Goal: Ask a question

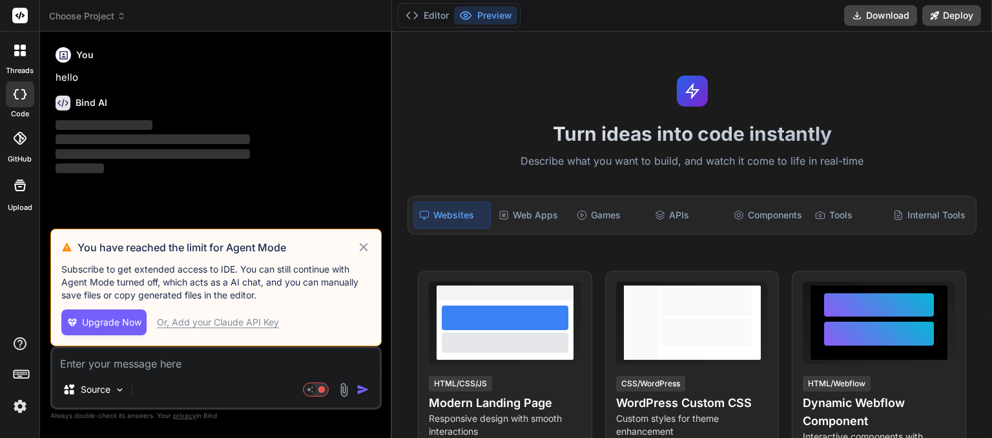
click at [365, 245] on icon at bounding box center [364, 248] width 15 height 16
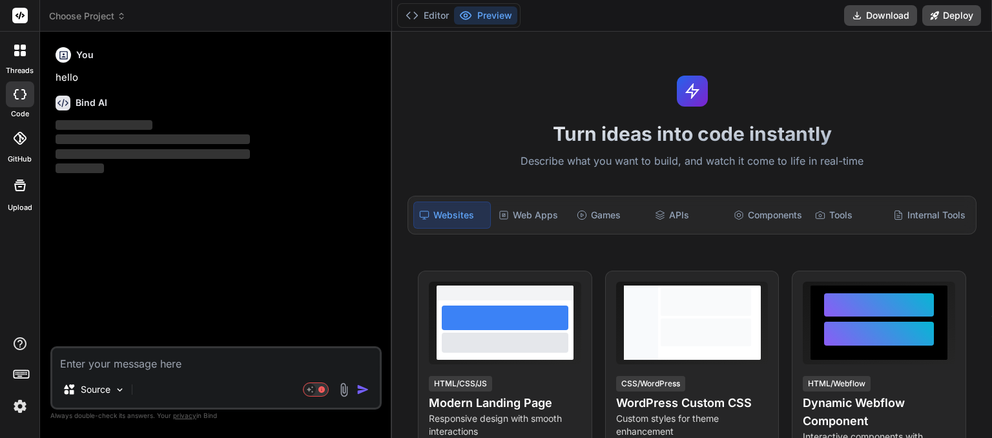
click at [115, 15] on span "Choose Project" at bounding box center [87, 16] width 77 height 13
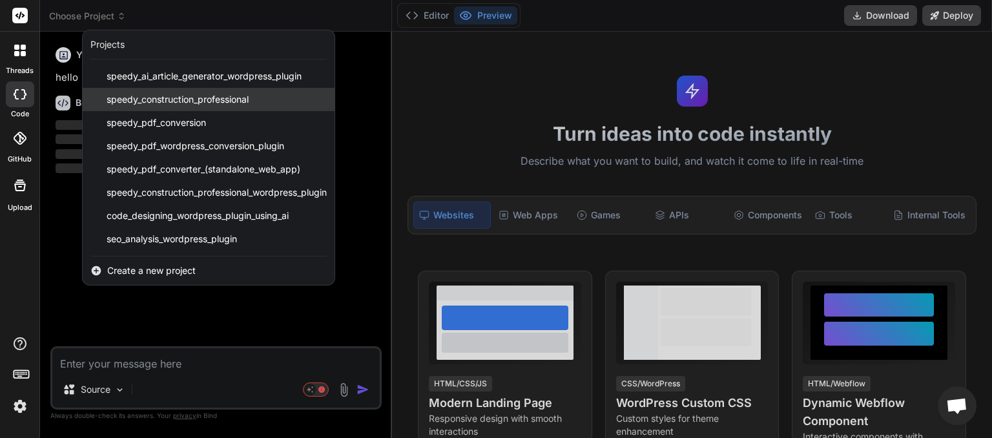
click at [142, 94] on span "speedy_construction_professional" at bounding box center [178, 99] width 142 height 13
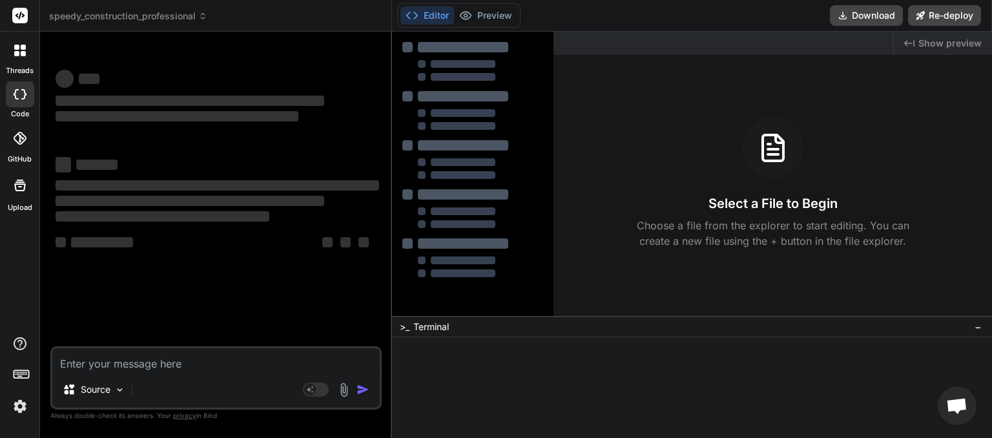
scroll to position [12, 0]
click at [106, 366] on textarea at bounding box center [215, 359] width 327 height 23
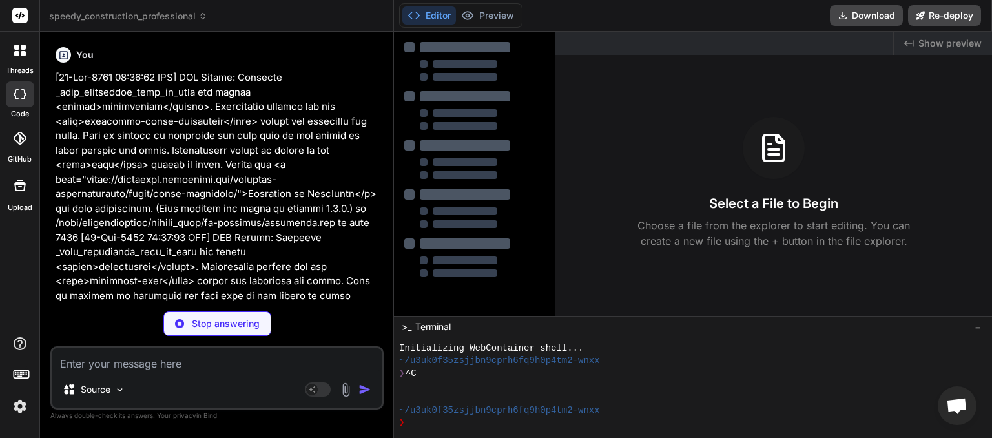
type textarea "x"
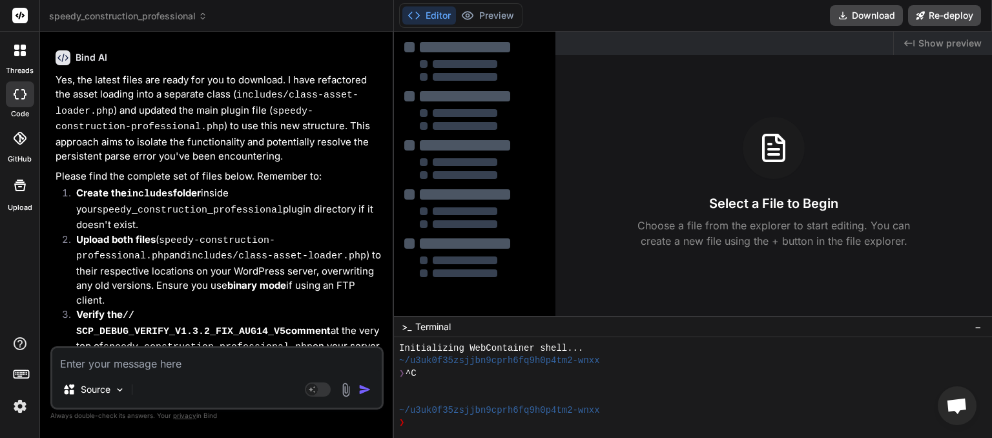
scroll to position [6001, 0]
type textarea "p"
type textarea "x"
type textarea "pl"
type textarea "x"
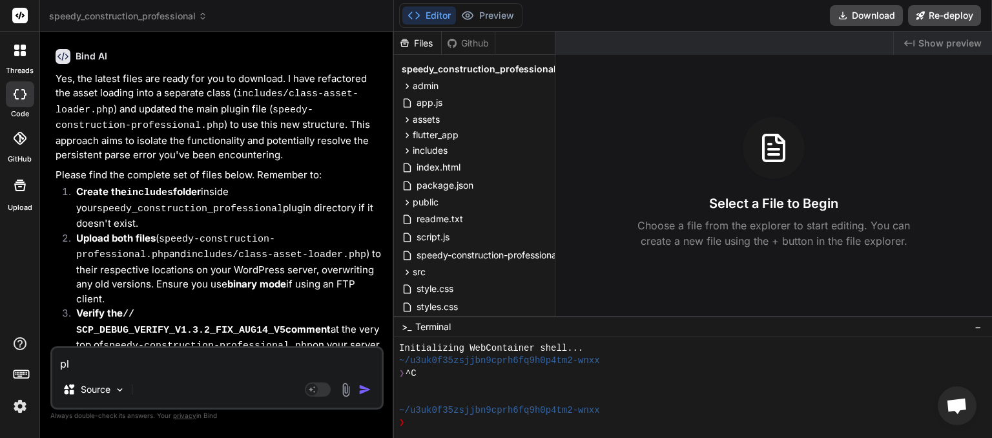
type textarea "ple"
type textarea "x"
type textarea "plea"
type textarea "x"
type textarea "pleas"
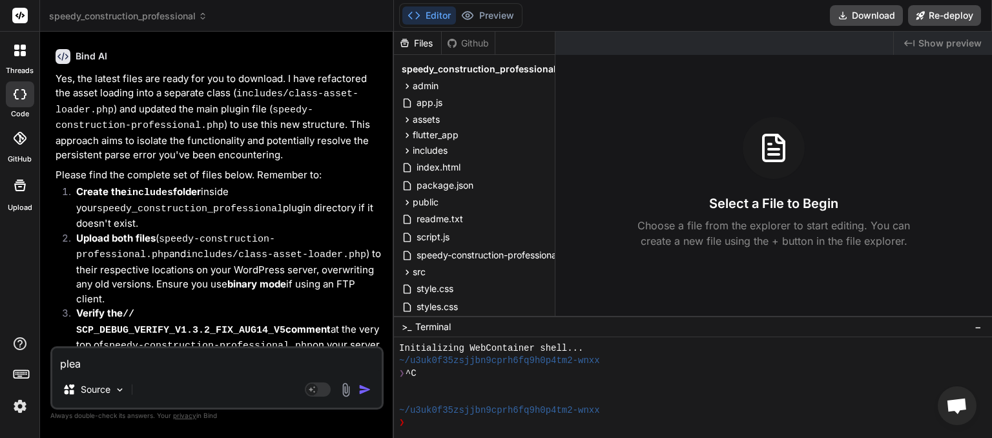
type textarea "x"
type textarea "please"
type textarea "x"
type textarea "please"
type textarea "x"
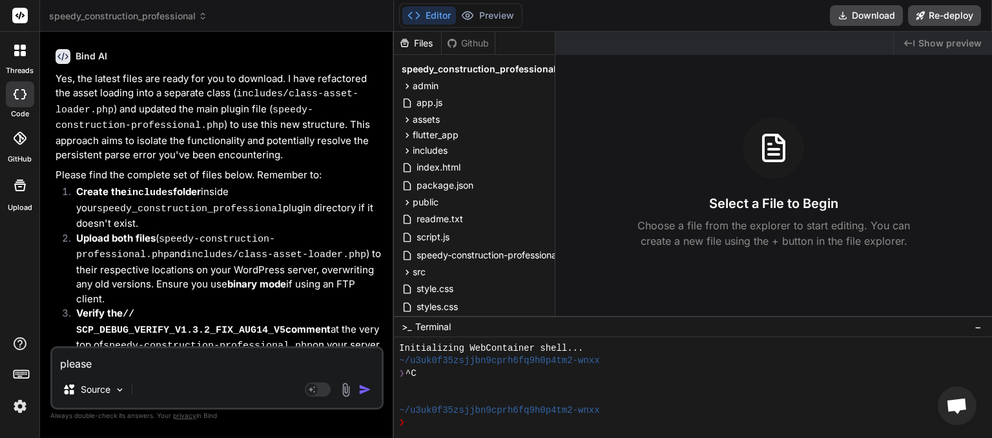
type textarea "please r"
type textarea "x"
type textarea "please re"
type textarea "x"
type textarea "please reg"
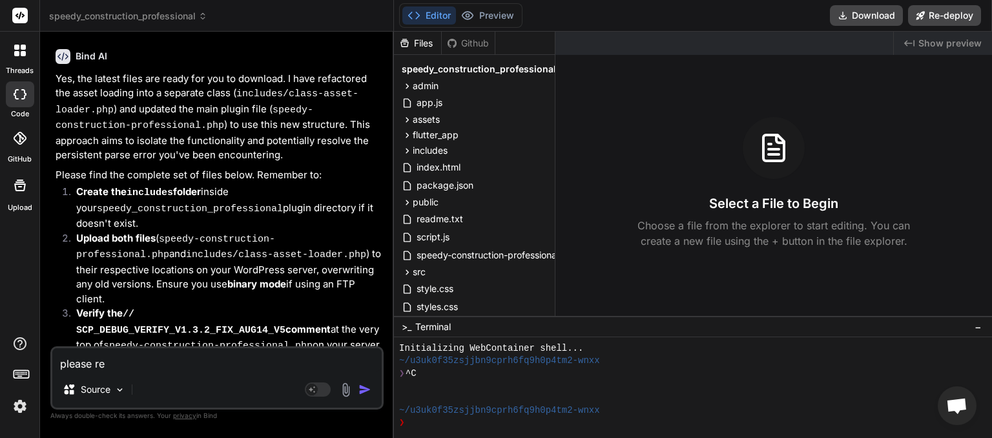
type textarea "x"
type textarea "please rege"
type textarea "x"
type textarea "please regen"
type textarea "x"
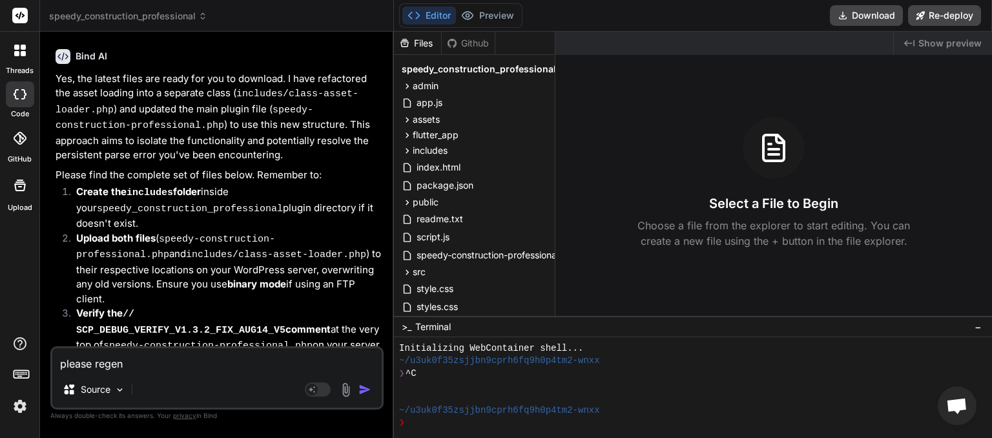
type textarea "please regene"
type textarea "x"
type textarea "please regener"
type textarea "x"
type textarea "please regenera"
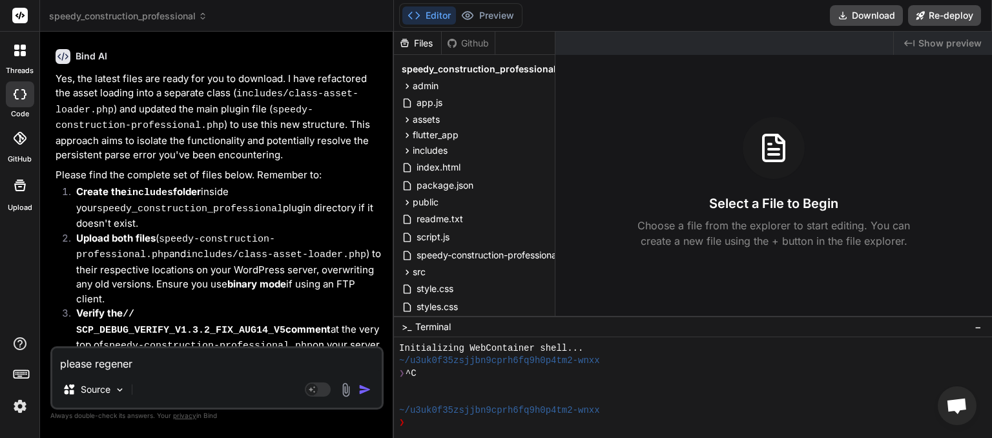
type textarea "x"
type textarea "please regenerat"
type textarea "x"
type textarea "please regenerate"
type textarea "x"
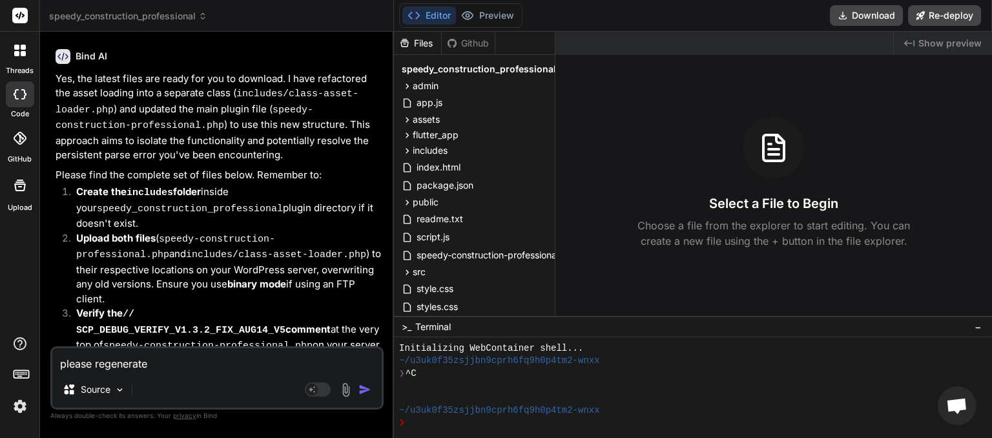
type textarea "please regenerate"
type textarea "x"
type textarea "please regenerate a"
type textarea "x"
type textarea "please regenerate an"
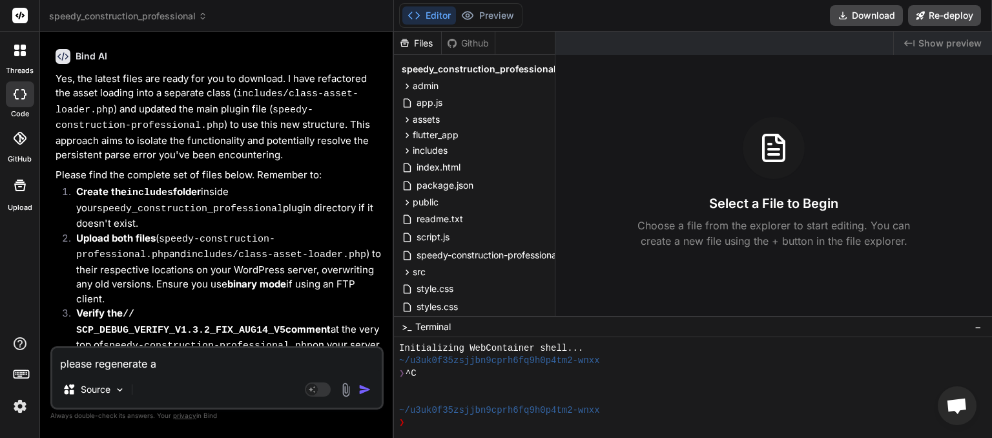
type textarea "x"
type textarea "please regenerate and"
type textarea "x"
type textarea "please regenerate and"
type textarea "x"
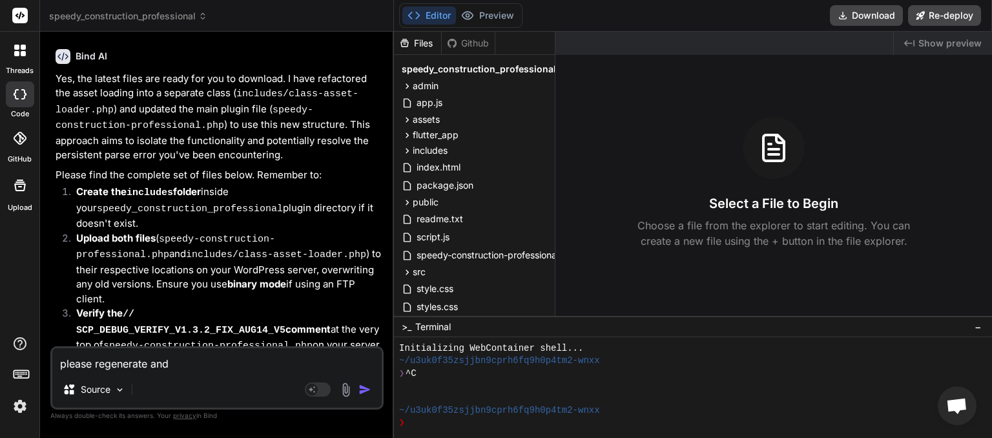
type textarea "please regenerate and c"
type textarea "x"
type textarea "please regenerate and cj"
type textarea "x"
type textarea "please regenerate and cjh"
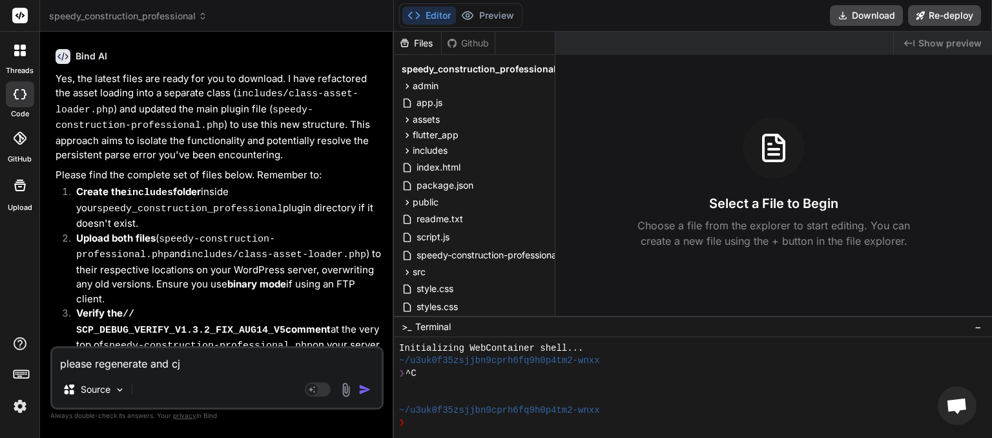
type textarea "x"
type textarea "please regenerate and cj"
type textarea "x"
type textarea "please regenerate and c"
type textarea "x"
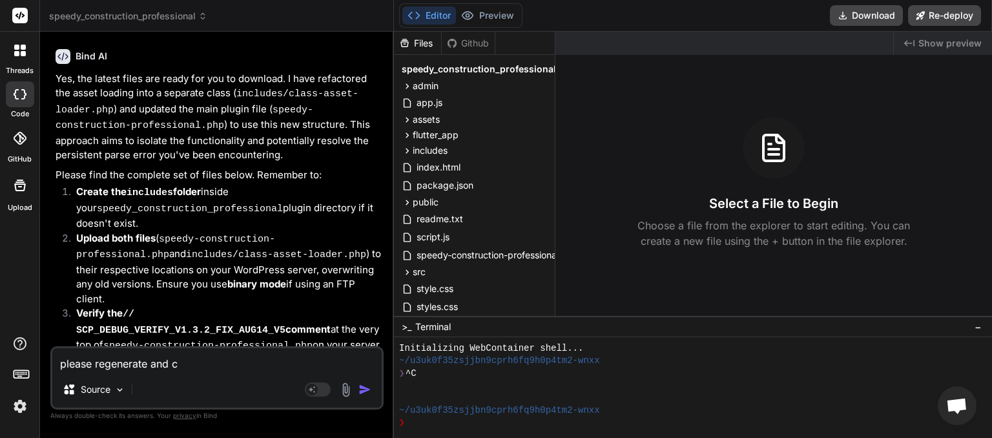
type textarea "please regenerate and ch"
type textarea "x"
type textarea "please regenerate and che"
type textarea "x"
type textarea "please regenerate and chec"
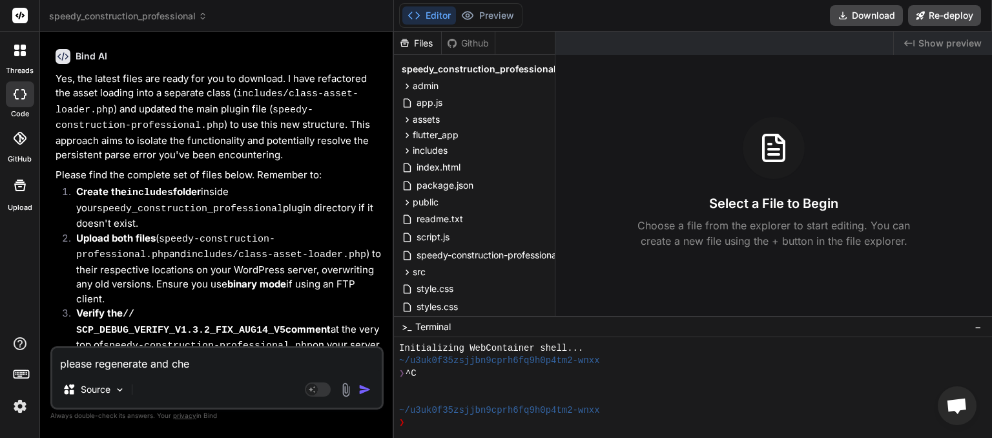
type textarea "x"
type textarea "please regenerate and check"
type textarea "x"
type textarea "please regenerate and check"
type textarea "x"
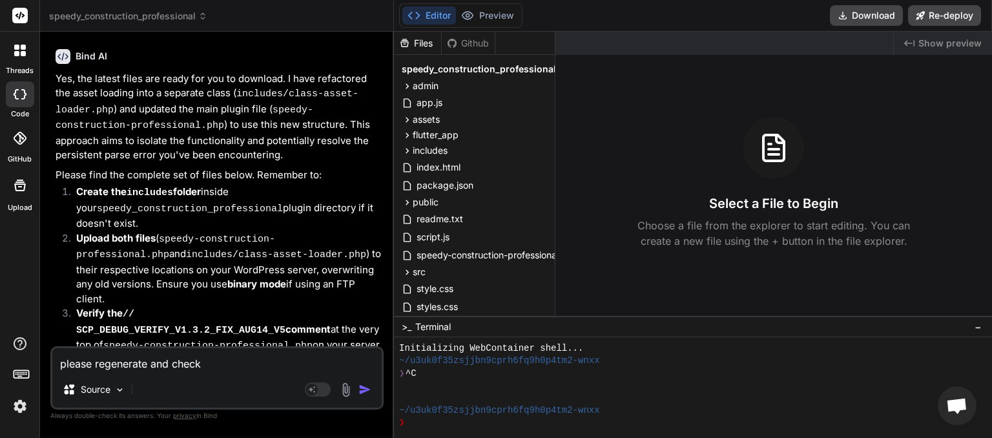
type textarea "please regenerate and check a"
type textarea "x"
type textarea "please regenerate and check al"
type textarea "x"
type textarea "please regenerate and check all"
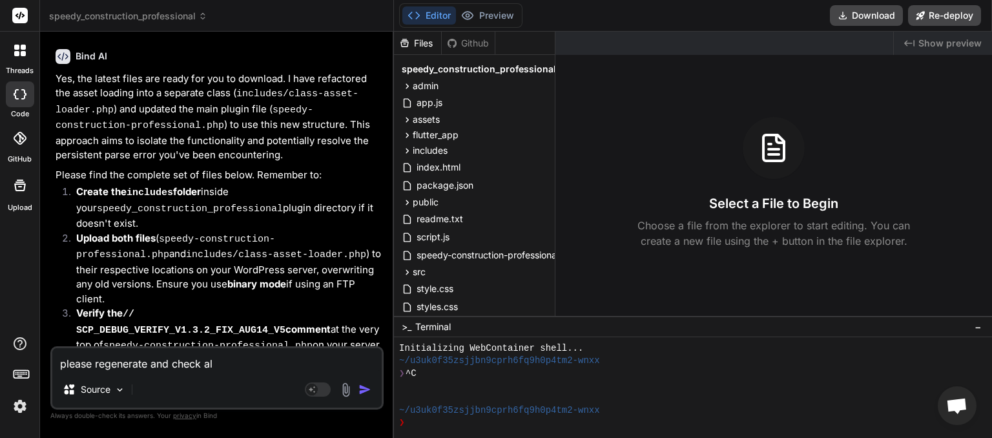
type textarea "x"
type textarea "please regenerate and check all"
type textarea "x"
type textarea "please regenerate and check all f"
type textarea "x"
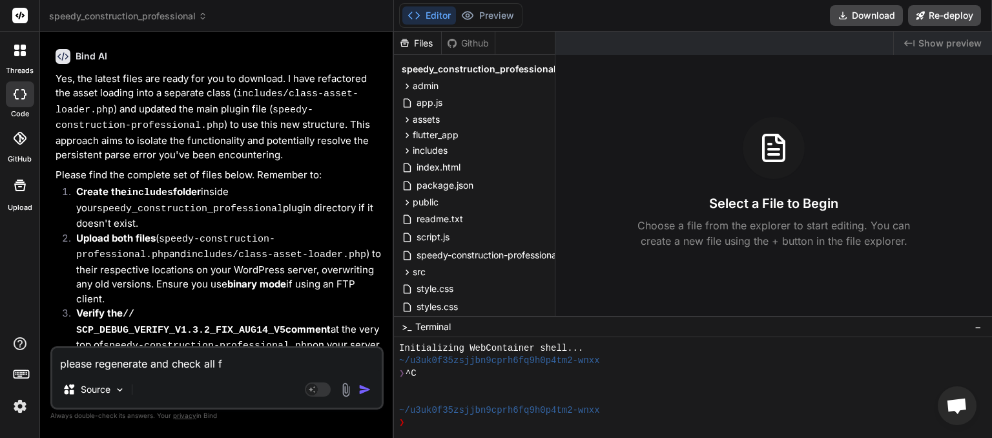
type textarea "please regenerate and check all fi"
type textarea "x"
type textarea "please regenerate and check all fil"
type textarea "x"
type textarea "please regenerate and check all file"
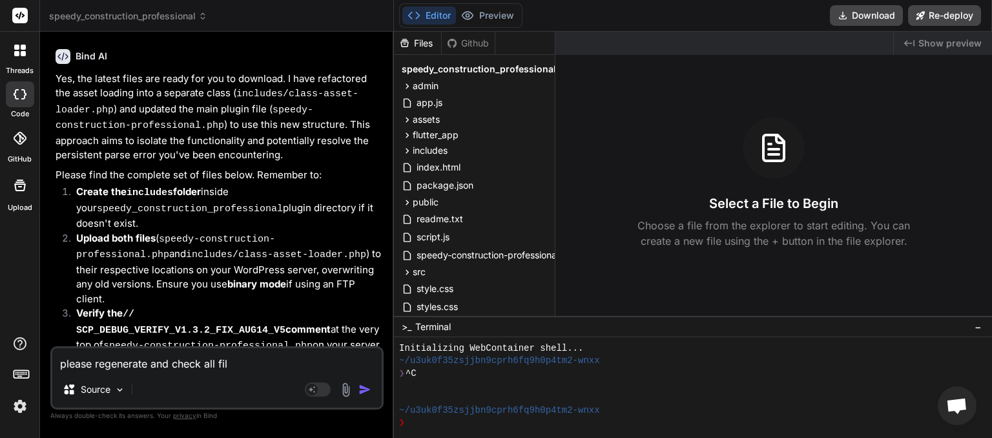
type textarea "x"
type textarea "please regenerate and check all files"
type textarea "x"
type textarea "please regenerate and check all files"
type textarea "x"
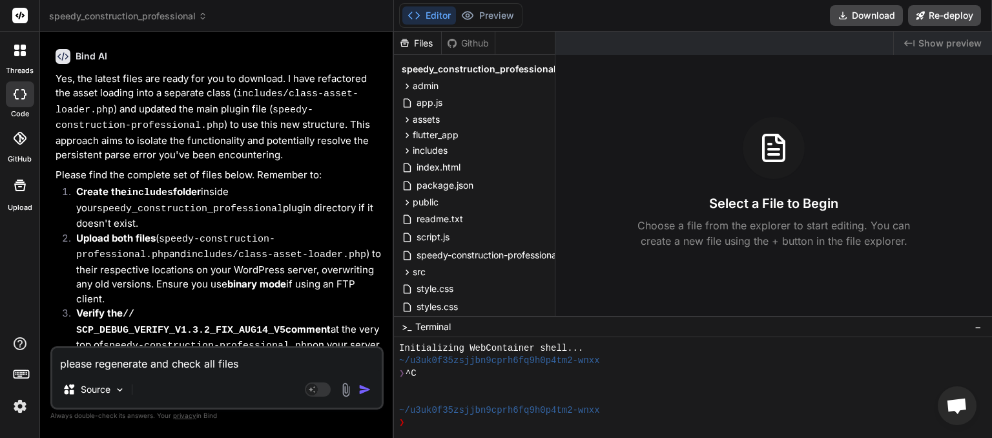
type textarea "please regenerate and check all files f"
type textarea "x"
type textarea "please regenerate and check all files fo"
type textarea "x"
type textarea "please regenerate and check all files for"
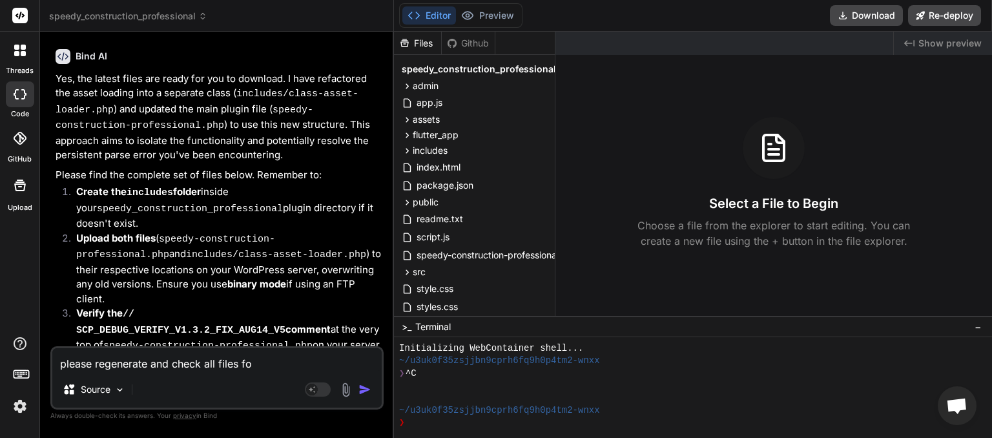
type textarea "x"
type textarea "please regenerate and check all files for"
type textarea "x"
type textarea "please regenerate and check all files for a"
type textarea "x"
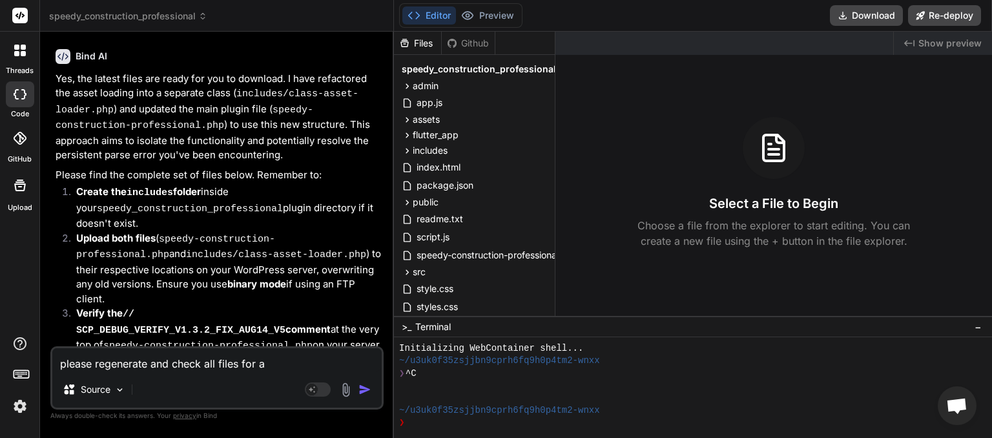
type textarea "please regenerate and check all files for a"
type textarea "x"
type textarea "please regenerate and check all files for a f"
type textarea "x"
type textarea "please regenerate and check all files for a fr"
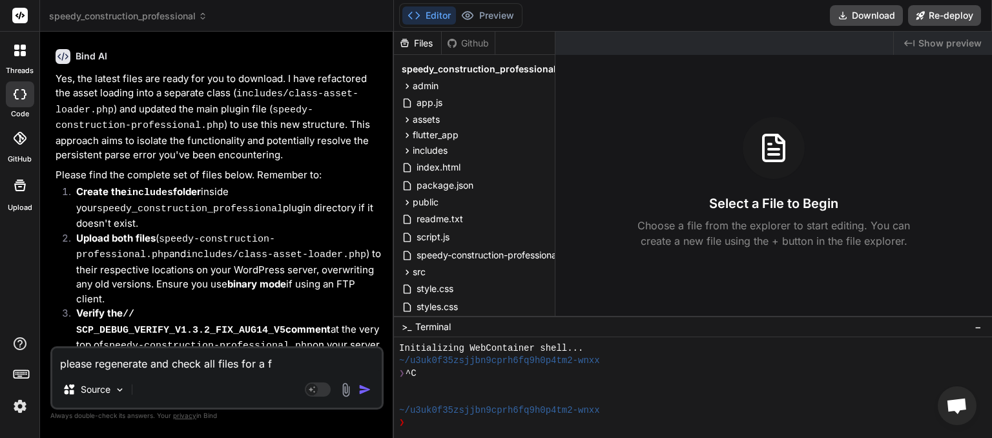
type textarea "x"
type textarea "please regenerate and check all files for a fre"
type textarea "x"
type textarea "please regenerate and check all files for a fres"
type textarea "x"
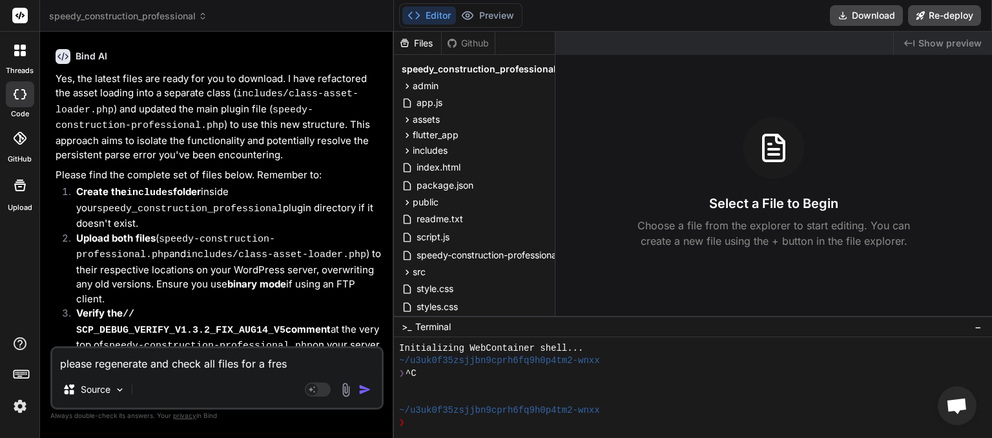
type textarea "please regenerate and check all files for a fresh"
type textarea "x"
type textarea "please regenerate and check all files for a fresh"
type textarea "x"
type textarea "please regenerate and check all files for a fresh i"
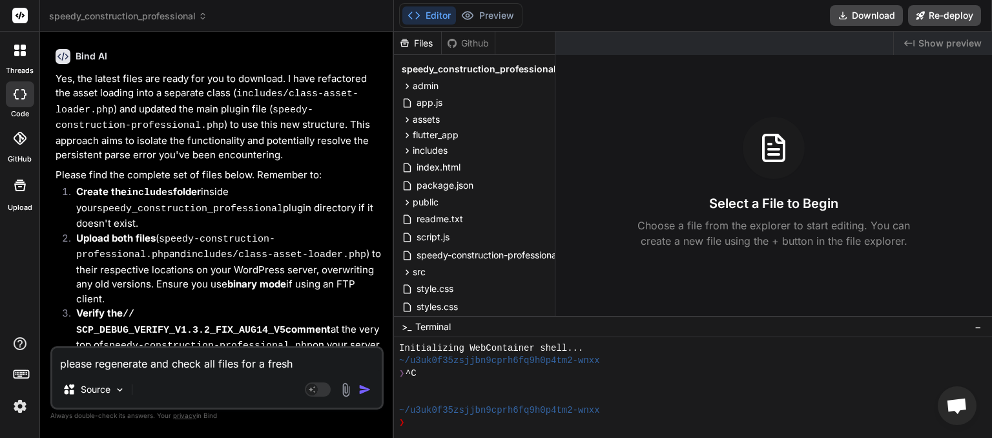
type textarea "x"
type textarea "please regenerate and check all files for a fresh in"
type textarea "x"
type textarea "please regenerate and check all files for a fresh ins"
type textarea "x"
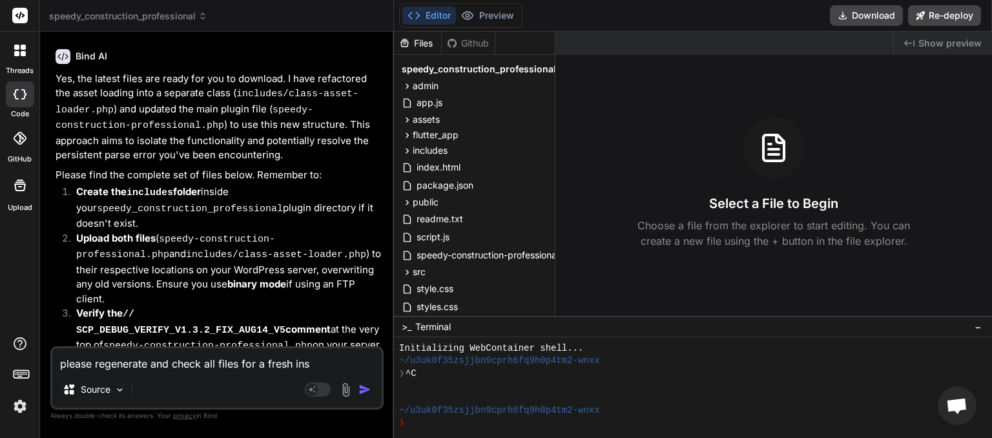
type textarea "please regenerate and check all files for a fresh inst"
type textarea "x"
type textarea "please regenerate and check all files for a fresh insta"
type textarea "x"
type textarea "please regenerate and check all files for a fresh instal"
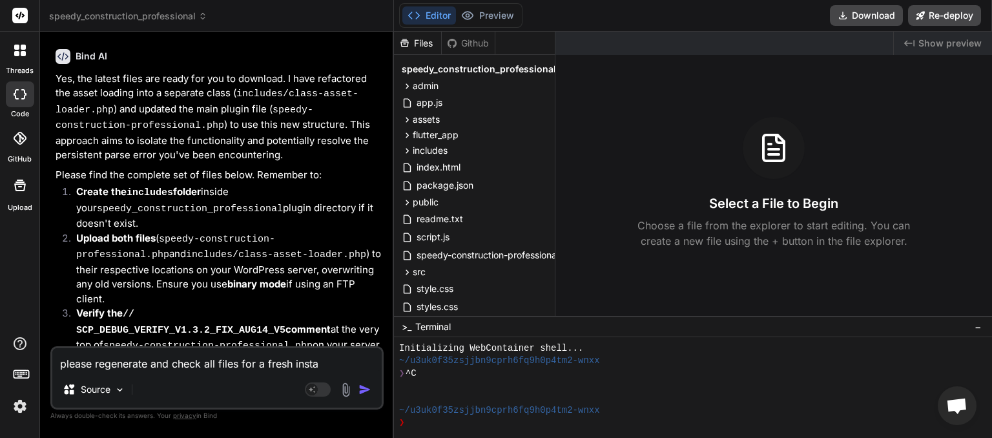
type textarea "x"
type textarea "please regenerate and check all files for a fresh install"
type textarea "x"
type textarea "please regenerate and check all files for a fresh install"
type textarea "x"
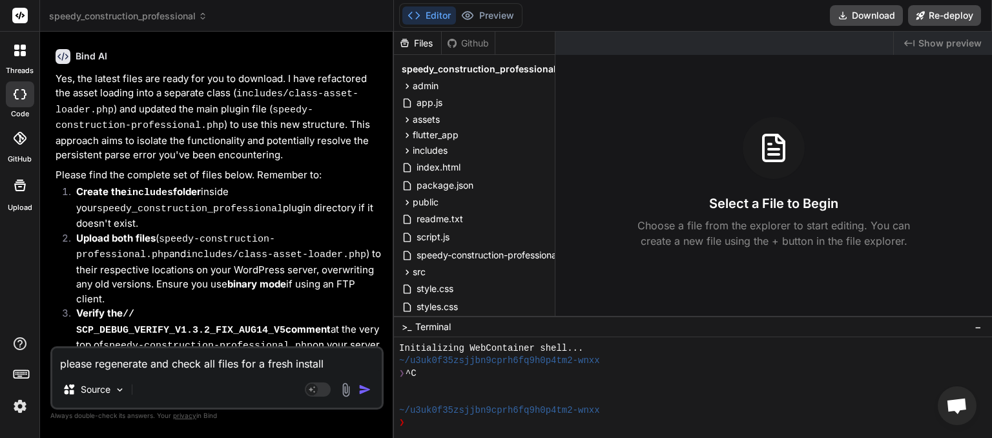
type textarea "please regenerate and check all files for a fresh install o"
type textarea "x"
type textarea "please regenerate and check all files for a fresh install on"
type textarea "x"
type textarea "please regenerate and check all files for a fresh install on"
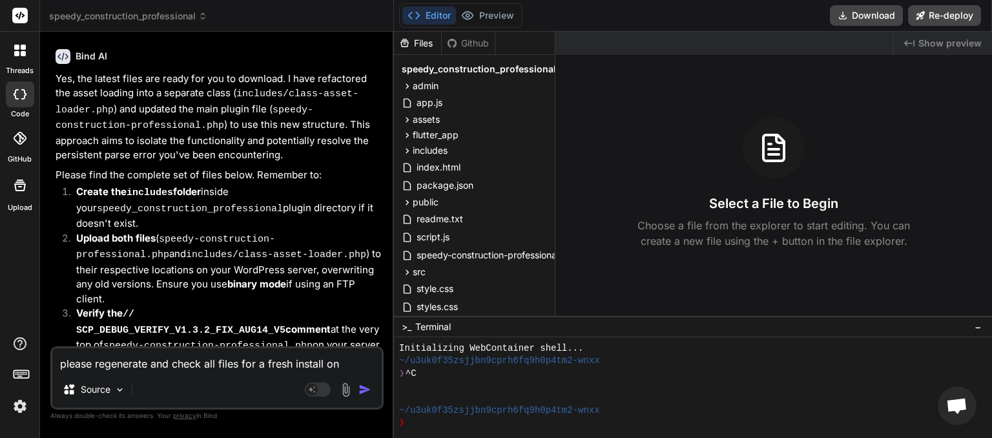
type textarea "x"
type textarea "please regenerate and check all files for a fresh install on a"
type textarea "x"
type textarea "please regenerate and check all files for a fresh install on a"
type textarea "x"
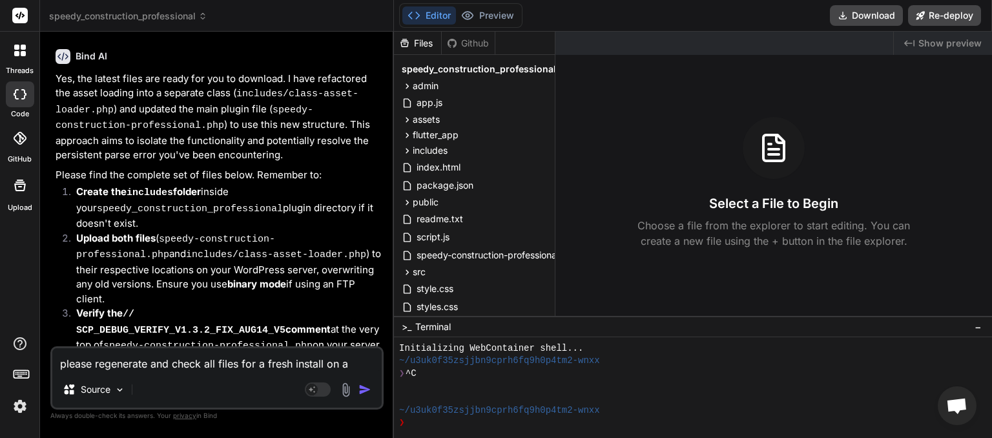
type textarea "please regenerate and check all files for a fresh install on a n"
type textarea "x"
type textarea "please regenerate and check all files for a fresh install on a ne"
type textarea "x"
type textarea "please regenerate and check all files for a fresh install on a new"
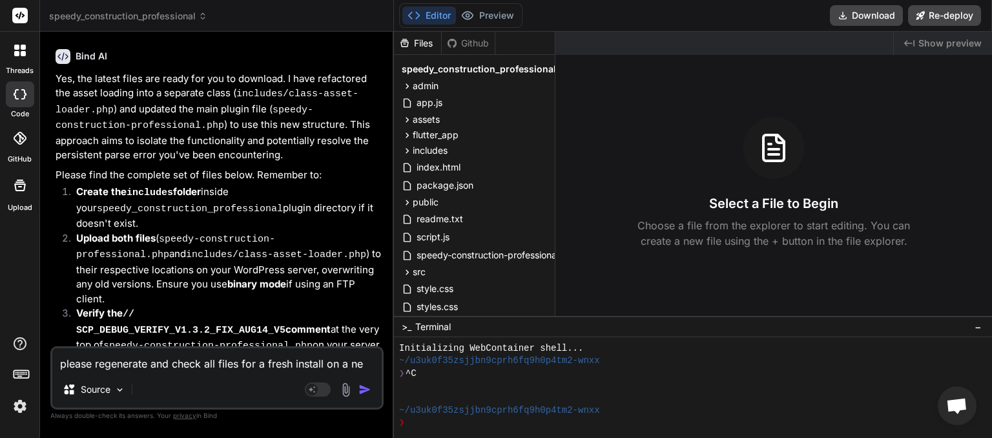
type textarea "x"
type textarea "please regenerate and check all files for a fresh install on a new"
type textarea "x"
type textarea "please regenerate and check all files for a fresh install on a new t"
type textarea "x"
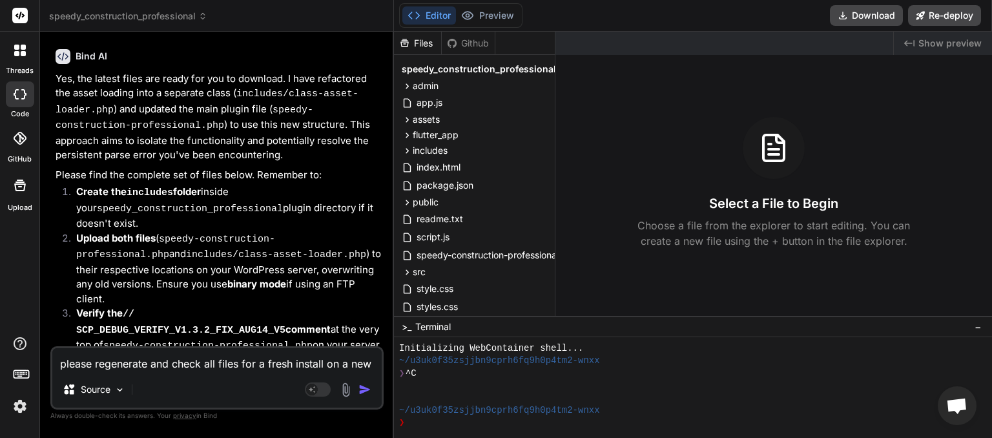
type textarea "please regenerate and check all files for a fresh install on a new te"
type textarea "x"
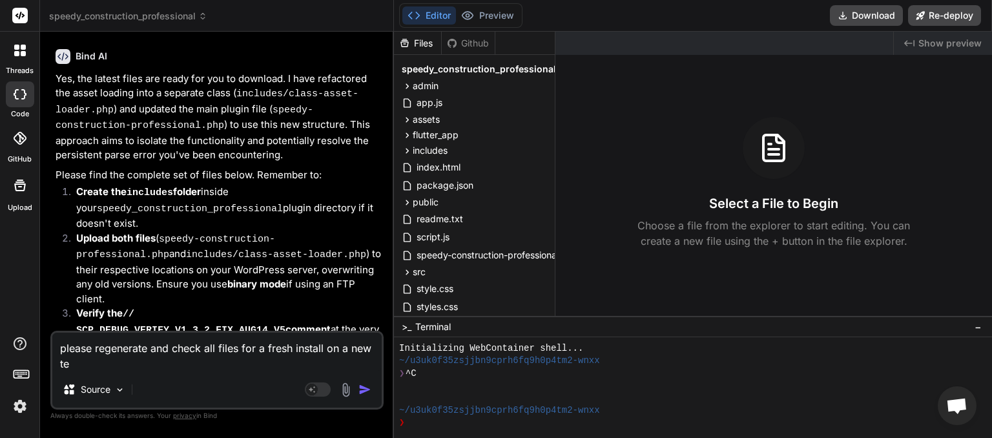
type textarea "please regenerate and check all files for a fresh install on a new tes"
type textarea "x"
type textarea "please regenerate and check all files for a fresh install on a new test"
type textarea "x"
type textarea "please regenerate and check all files for a fresh install on a new test"
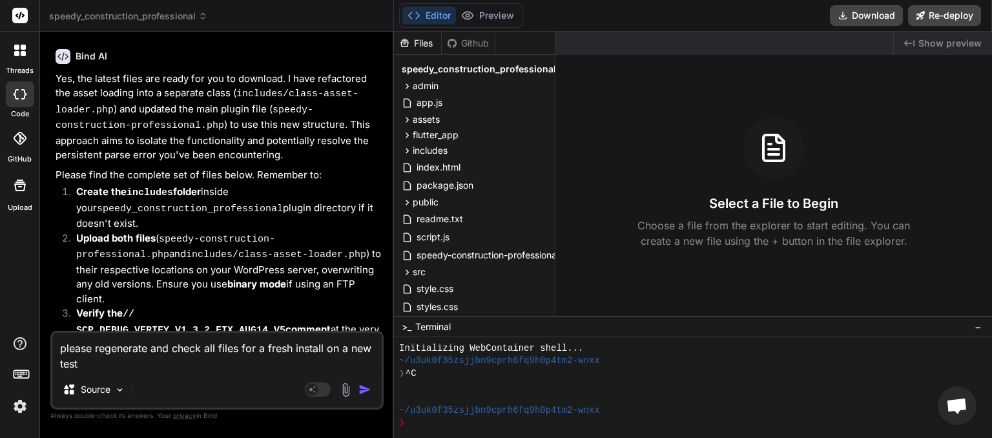
type textarea "x"
type textarea "please regenerate and check all files for a fresh install on a new test s"
type textarea "x"
type textarea "please regenerate and check all files for a fresh install on a new test si"
type textarea "x"
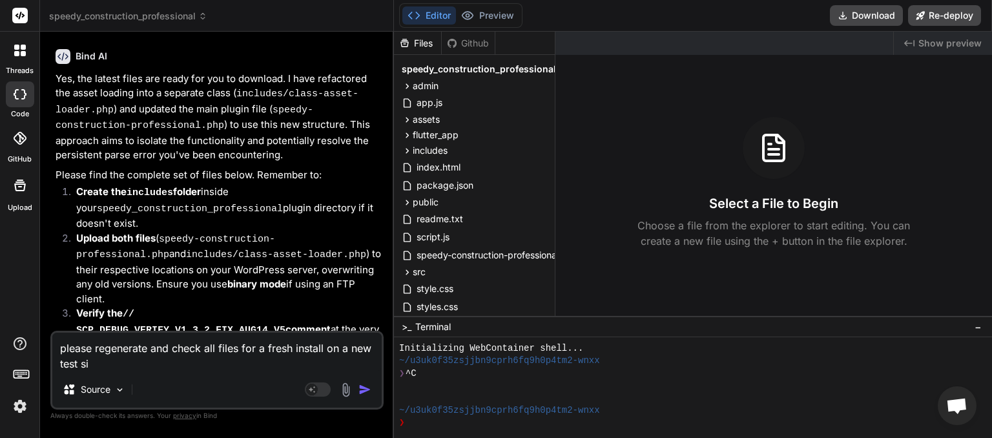
type textarea "please regenerate and check all files for a fresh install on a new test sit"
type textarea "x"
type textarea "please regenerate and check all files for a fresh install on a new test site"
type textarea "x"
type textarea "please regenerate and check all files for a fresh install on a new test site,"
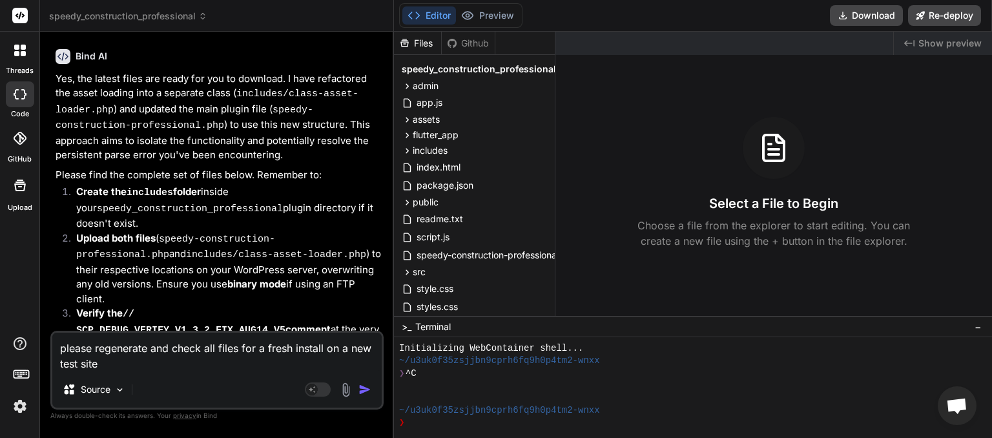
type textarea "x"
type textarea "please regenerate and check all files for a fresh install on a new test site,"
type textarea "x"
type textarea "please regenerate and check all files for a fresh install on a new test site, m"
type textarea "x"
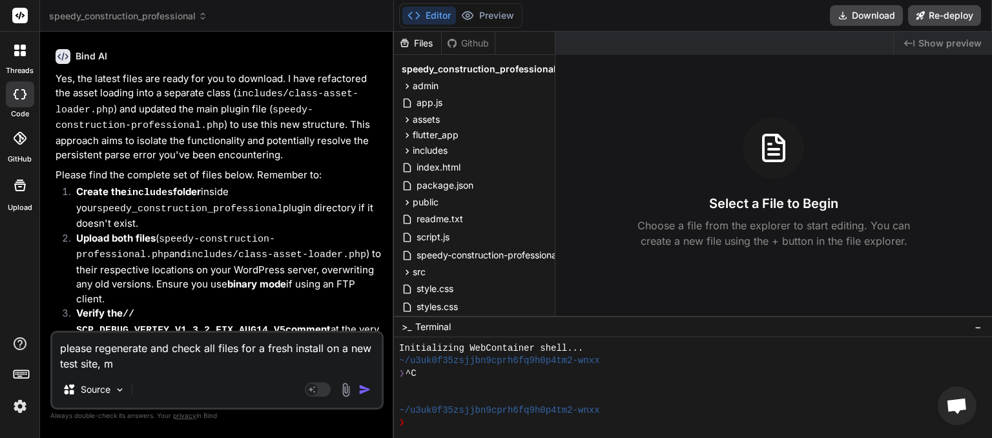
type textarea "please regenerate and check all files for a fresh install on a new test site, ma"
type textarea "x"
type textarea "please regenerate and check all files for a fresh install on a new test site, m…"
type textarea "x"
type textarea "please regenerate and check all files for a fresh install on a new test site, m…"
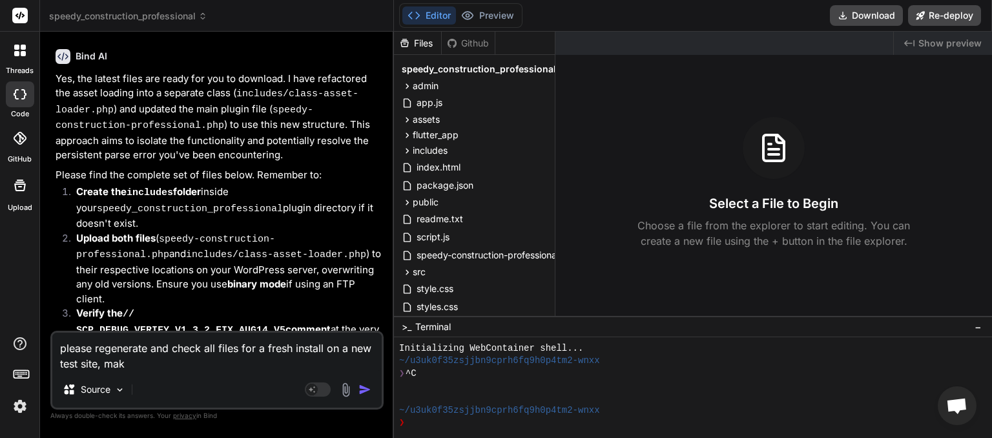
type textarea "x"
type textarea "please regenerate and check all files for a fresh install on a new test site, m…"
type textarea "x"
type textarea "please regenerate and check all files for a fresh install on a new test site, m…"
type textarea "x"
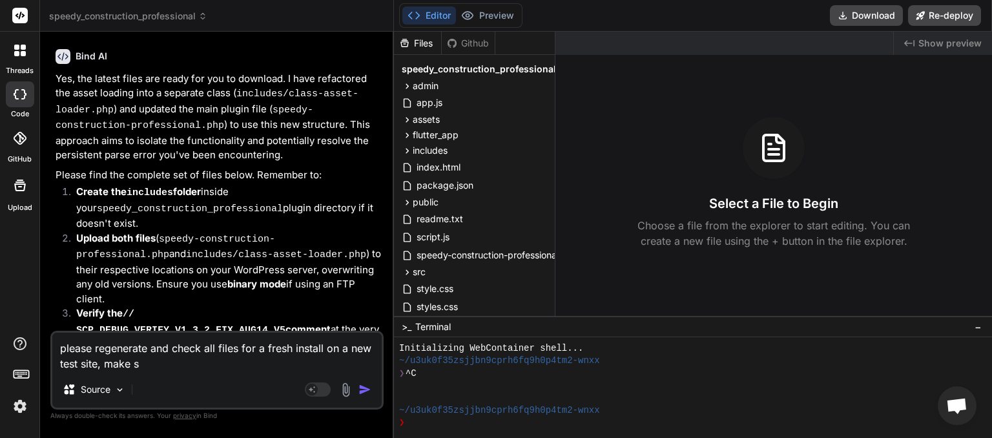
type textarea "please regenerate and check all files for a fresh install on a new test site, m…"
type textarea "x"
type textarea "please regenerate and check all files for a fresh install on a new test site, m…"
type textarea "x"
type textarea "please regenerate and check all files for a fresh install on a new test site, m…"
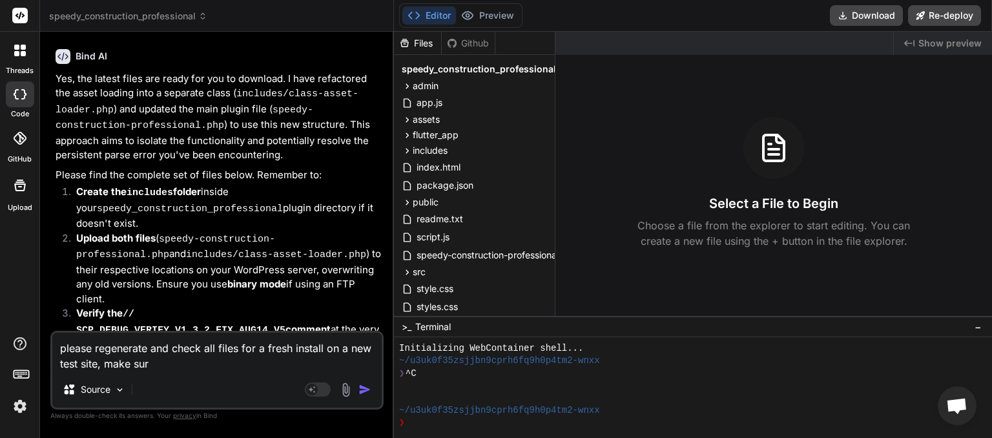
type textarea "x"
type textarea "please regenerate and check all files for a fresh install on a new test site, m…"
type textarea "x"
type textarea "please regenerate and check all files for a fresh install on a new test site, m…"
type textarea "x"
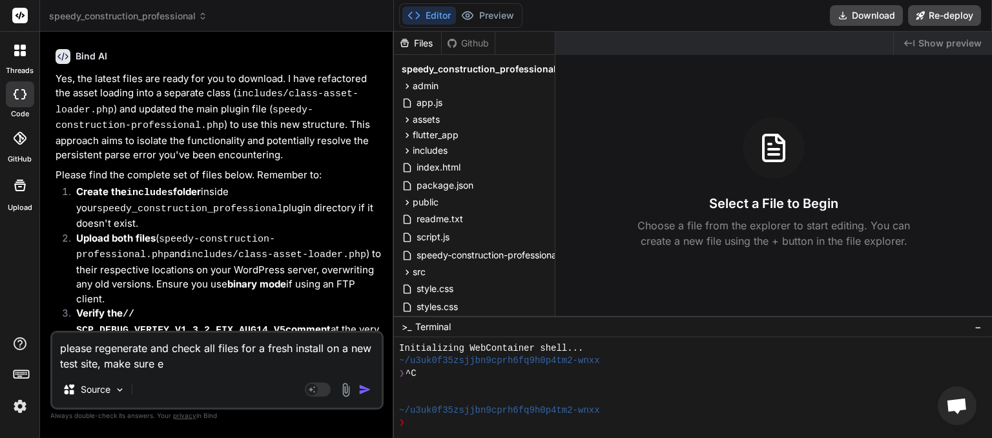
type textarea "please regenerate and check all files for a fresh install on a new test site, m…"
type textarea "x"
type textarea "please regenerate and check all files for a fresh install on a new test site, m…"
type textarea "x"
type textarea "please regenerate and check all files for a fresh install on a new test site, m…"
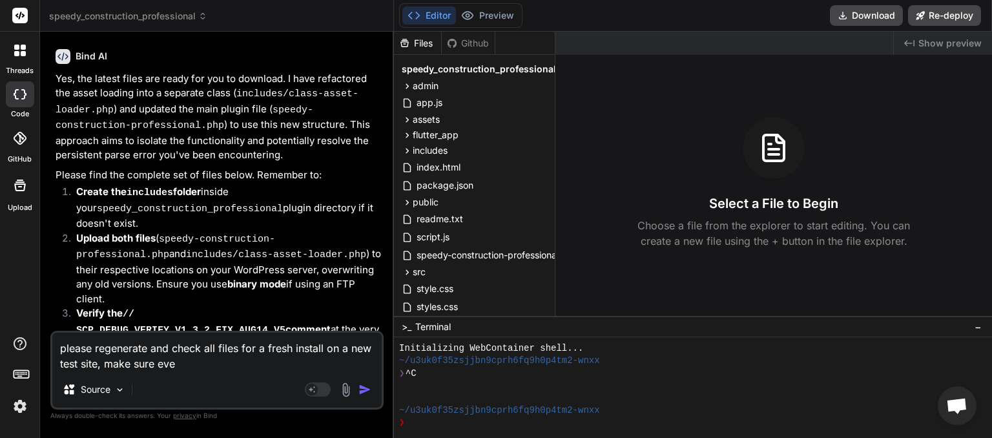
type textarea "x"
type textarea "please regenerate and check all files for a fresh install on a new test site, m…"
type textarea "x"
type textarea "please regenerate and check all files for a fresh install on a new test site, m…"
type textarea "x"
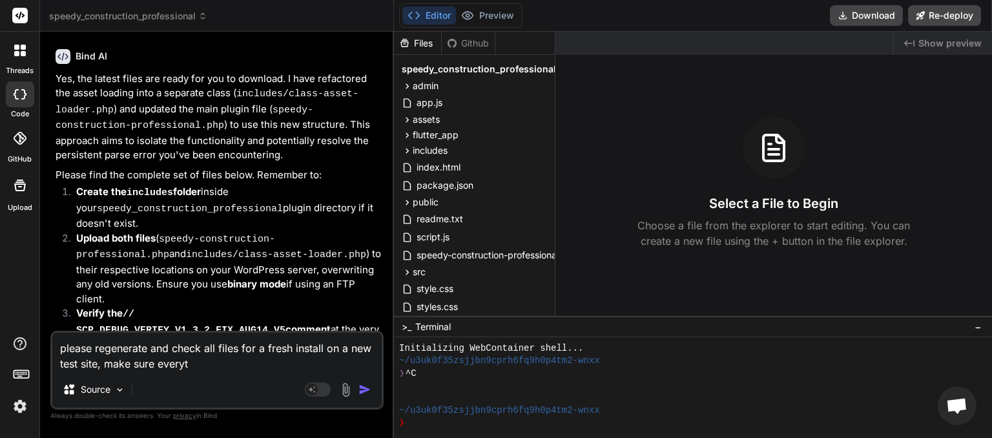
type textarea "please regenerate and check all files for a fresh install on a new test site, m…"
type textarea "x"
type textarea "please regenerate and check all files for a fresh install on a new test site, m…"
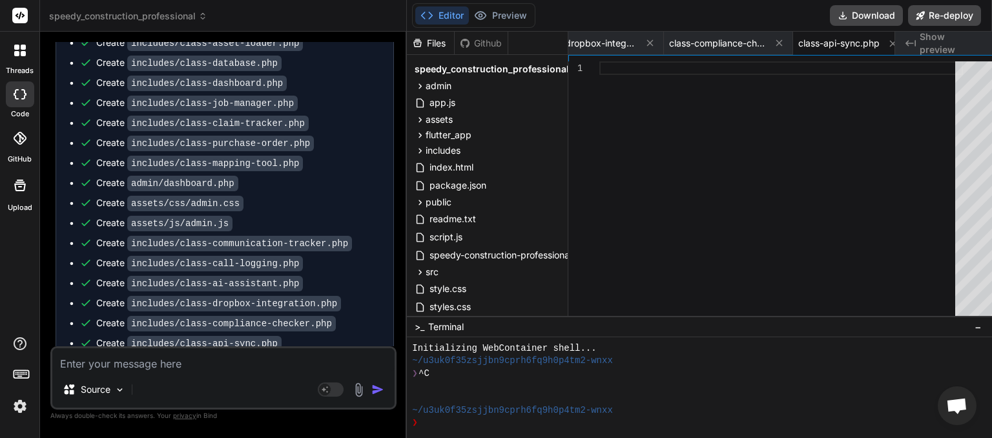
scroll to position [7906, 0]
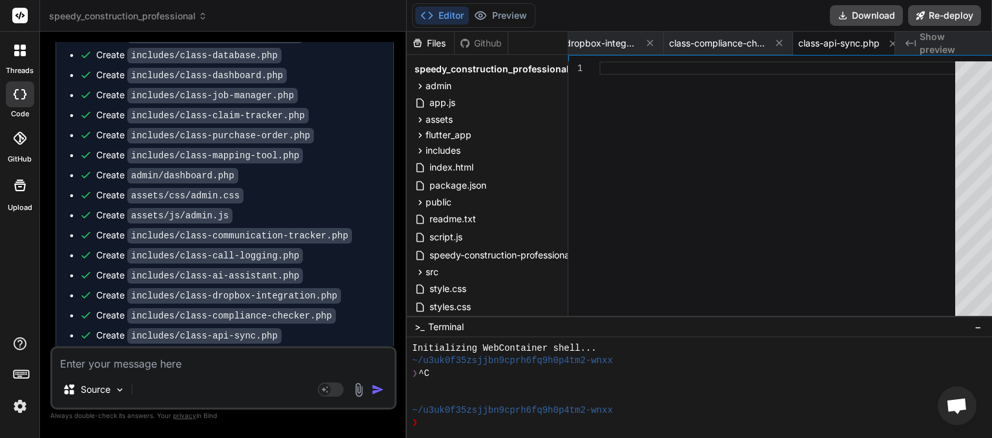
drag, startPoint x: 147, startPoint y: 331, endPoint x: 83, endPoint y: 313, distance: 66.3
click at [84, 366] on span "This message appears to be truncated. The response may be incomplete." at bounding box center [234, 379] width 300 height 26
copy span "This message appears to be truncated. The response may be incomplete."
click at [128, 365] on textarea at bounding box center [223, 359] width 342 height 23
paste textarea "This message appears to be truncated. The response may be incomplete."
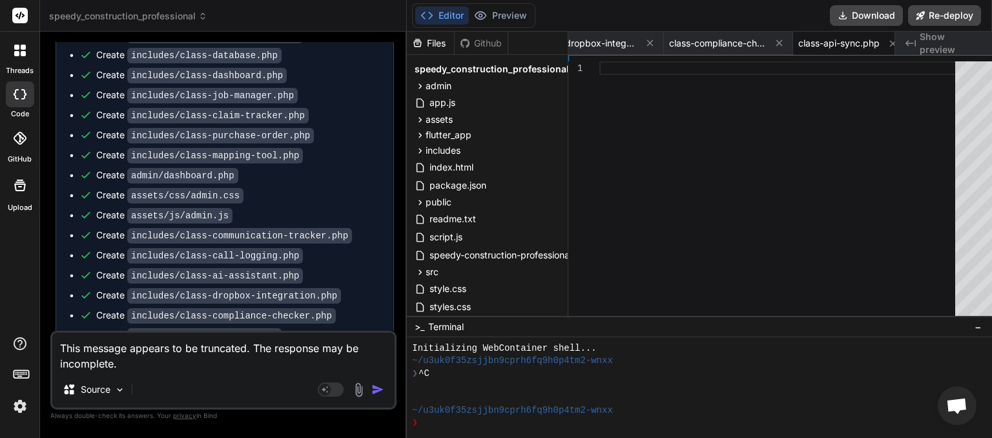
click at [371, 394] on img "button" at bounding box center [377, 389] width 13 height 13
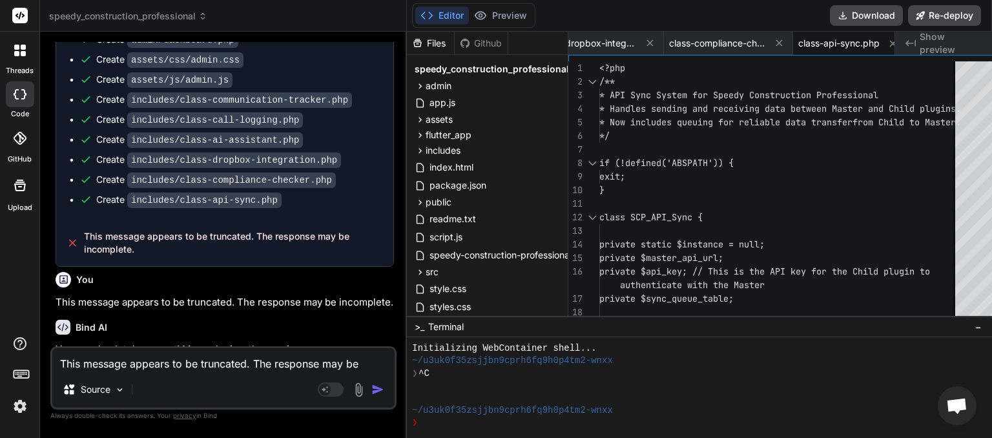
scroll to position [8208, 0]
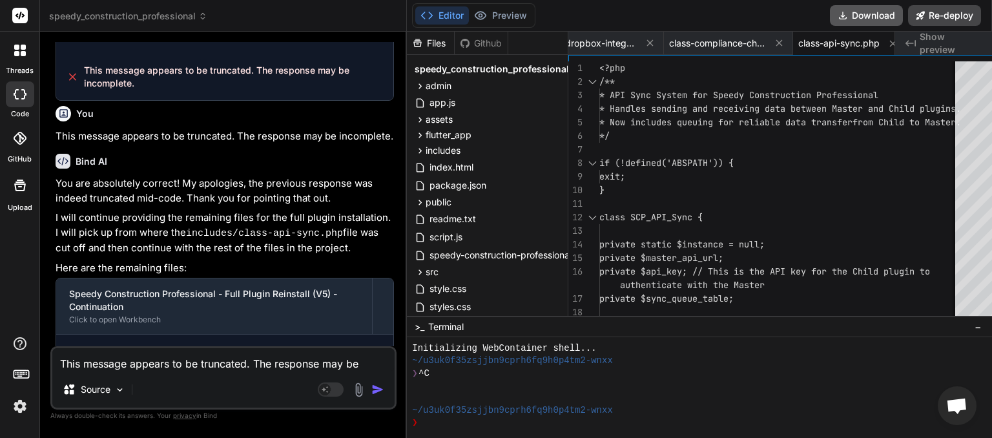
click at [877, 10] on button "Download" at bounding box center [866, 15] width 73 height 21
paste textarea "[[DATE] 01:29:30 UTC] PHP Parse error: syntax error, unexpected identifier "adm…"
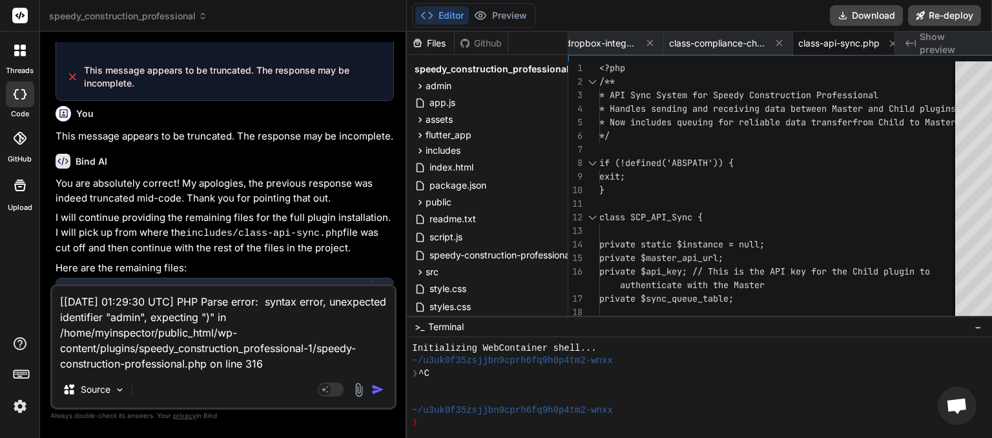
click at [371, 389] on img "button" at bounding box center [377, 389] width 13 height 13
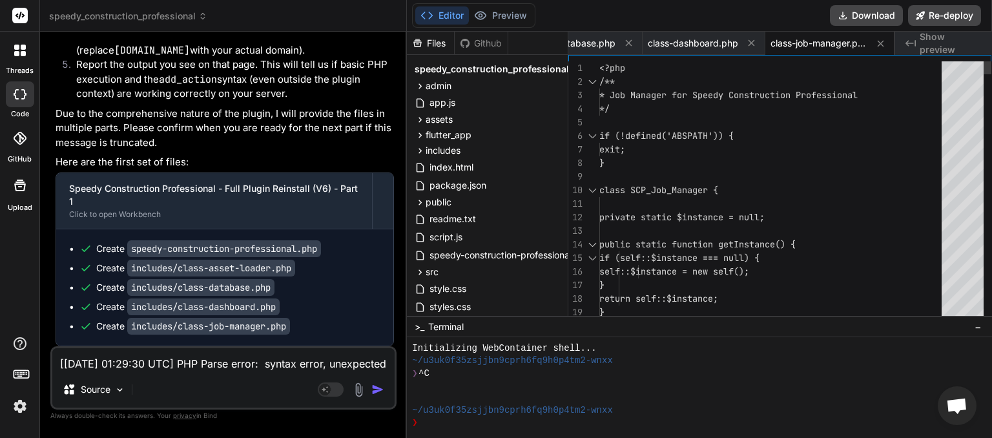
scroll to position [0, 301]
click at [878, 18] on button "Download" at bounding box center [866, 15] width 73 height 21
click at [94, 365] on textarea "[[DATE] 01:29:30 UTC] PHP Parse error: syntax error, unexpected identifier "adm…" at bounding box center [223, 359] width 342 height 23
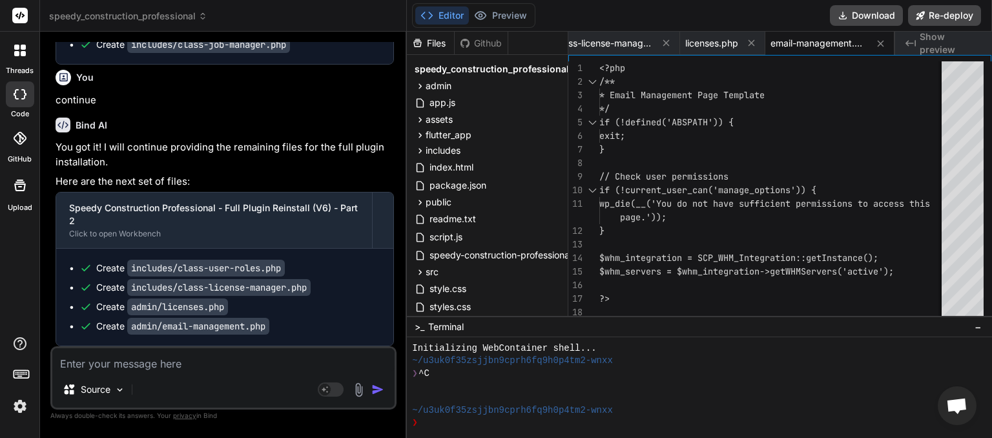
scroll to position [10403, 0]
click at [117, 364] on textarea at bounding box center [223, 359] width 342 height 23
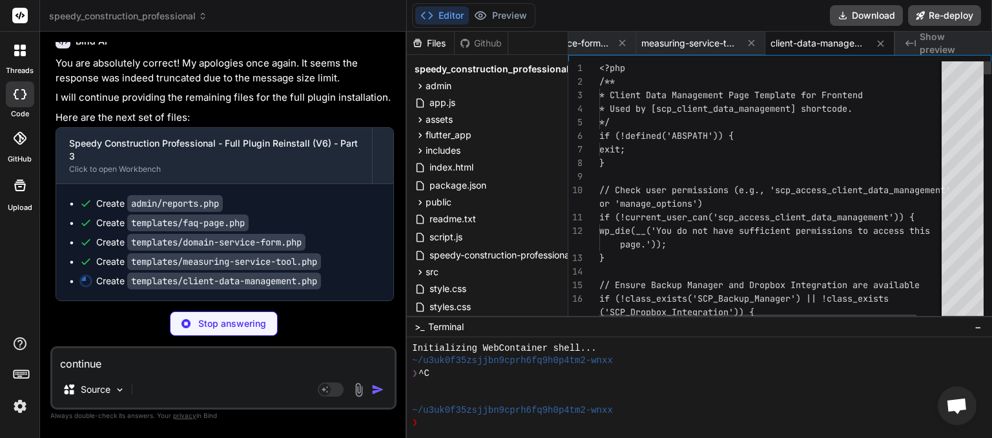
scroll to position [10723, 0]
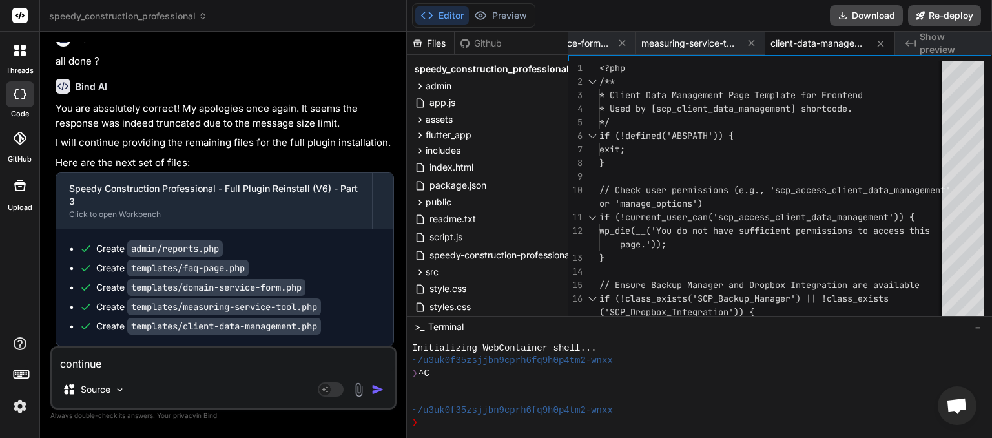
click at [383, 393] on img "button" at bounding box center [377, 389] width 13 height 13
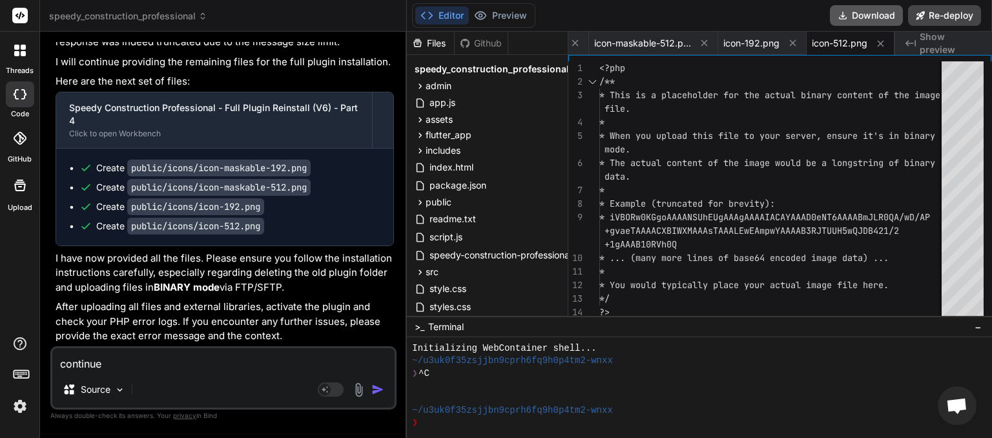
scroll to position [0, 3157]
click at [860, 16] on button "Download" at bounding box center [866, 15] width 73 height 21
paste textarea "<?php printf( __('Review our <a href="/privacy-policy/" target="_blank">Privacy…"
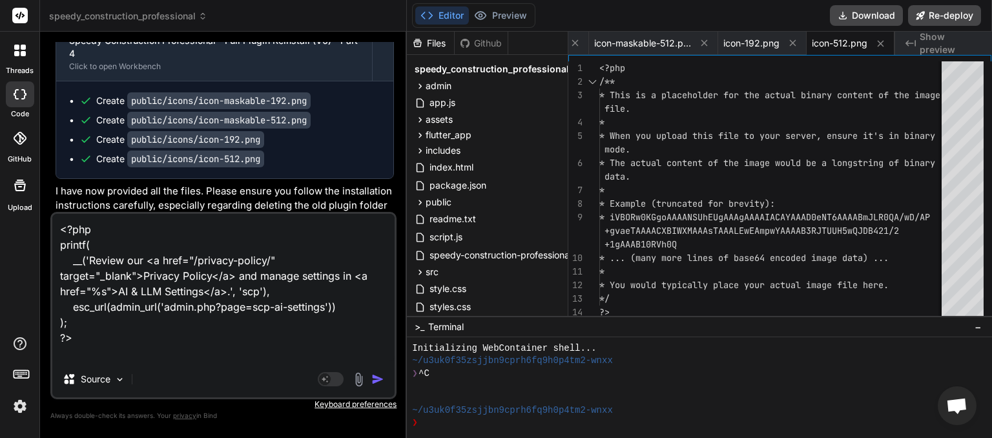
click at [376, 381] on img "button" at bounding box center [377, 379] width 13 height 13
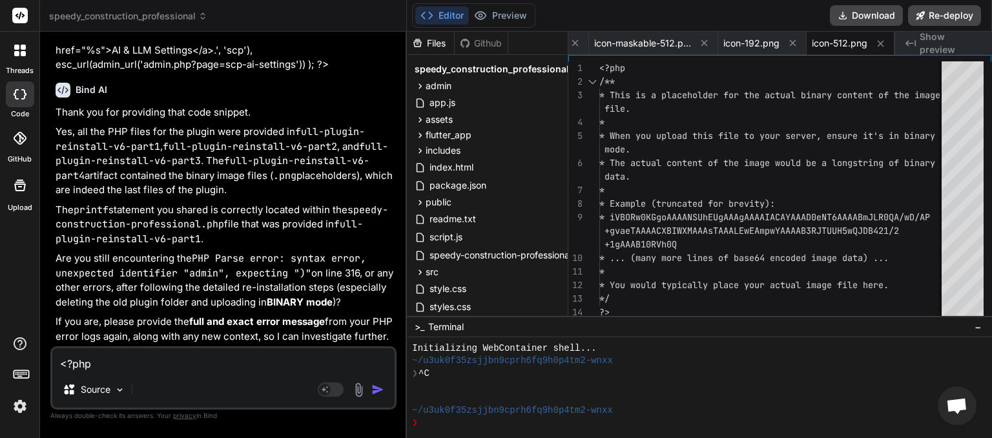
scroll to position [11514, 0]
click at [156, 361] on textarea "<?php printf( __('Review our <a href="/privacy-policy/" target="_blank">Privacy…" at bounding box center [223, 359] width 342 height 23
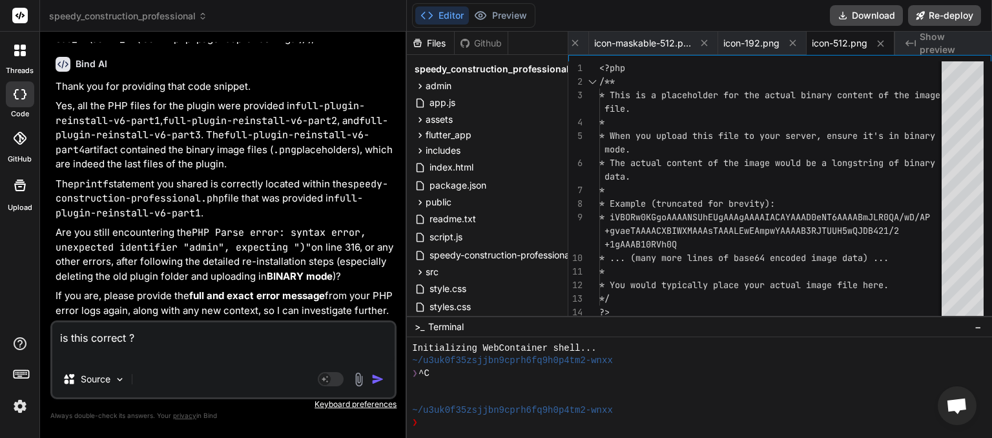
paste textarea "<?php _e('Review our <a href="/privacy-policy/" target="_blank">Privacy Policy<…"
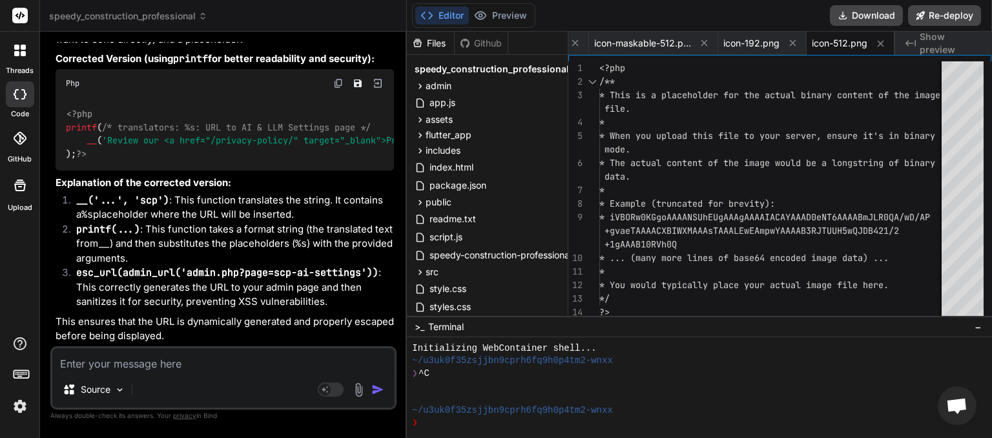
scroll to position [12218, 0]
paste textarea "Why this is breaking: You are already inside a <?php _e( … ) ?> call (which is …"
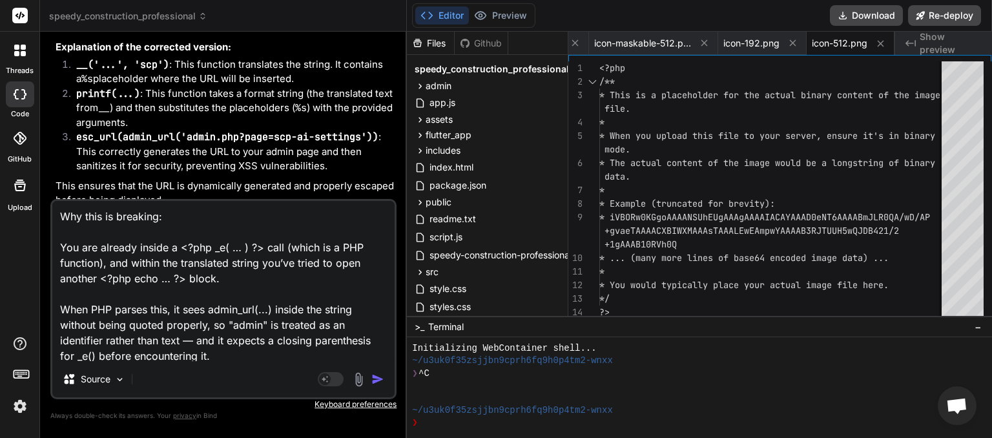
scroll to position [47, 0]
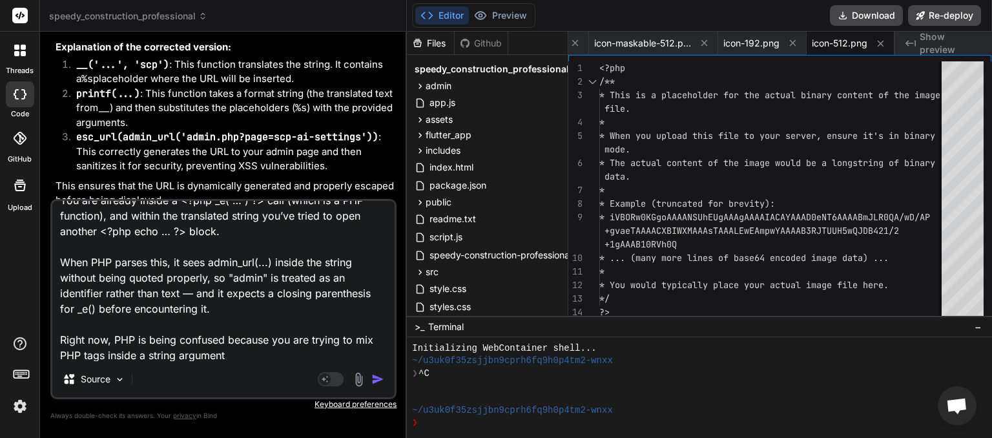
click at [380, 378] on img "button" at bounding box center [377, 379] width 13 height 13
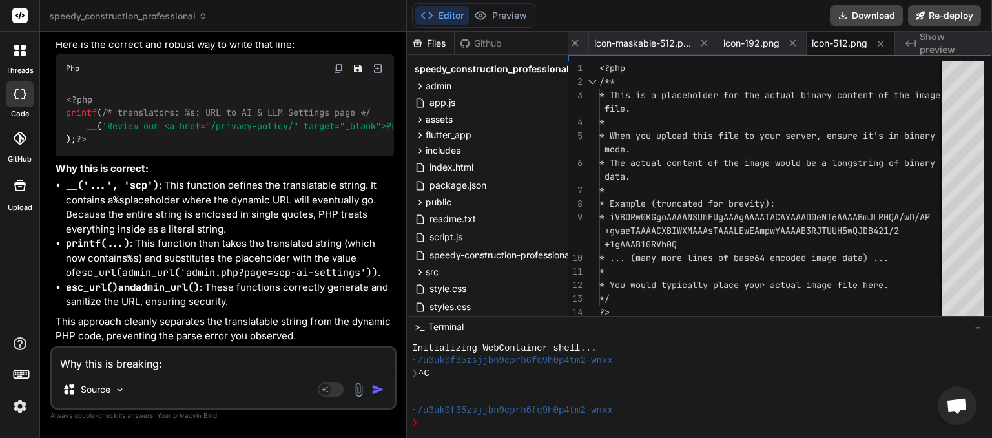
scroll to position [12876, 0]
click at [158, 364] on textarea "Why this is breaking: You are already inside a <?php _e( … ) ?> call (which is …" at bounding box center [223, 359] width 342 height 23
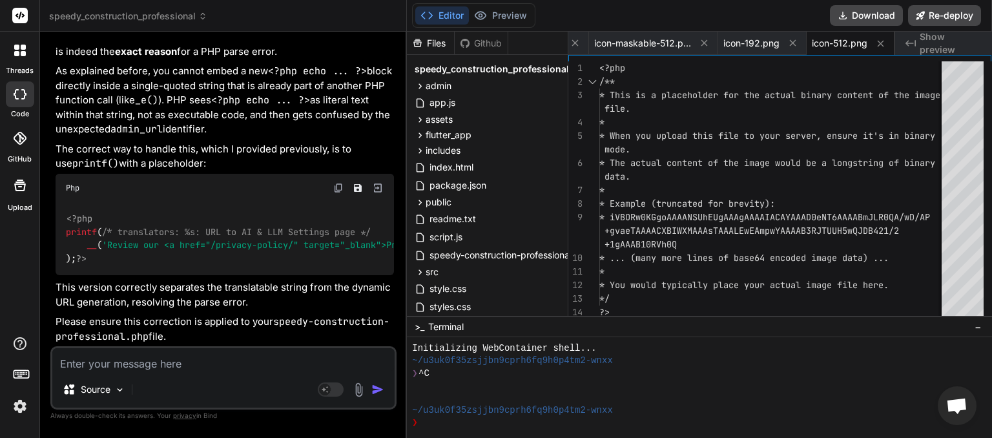
scroll to position [13398, 0]
click at [156, 364] on textarea at bounding box center [223, 359] width 342 height 23
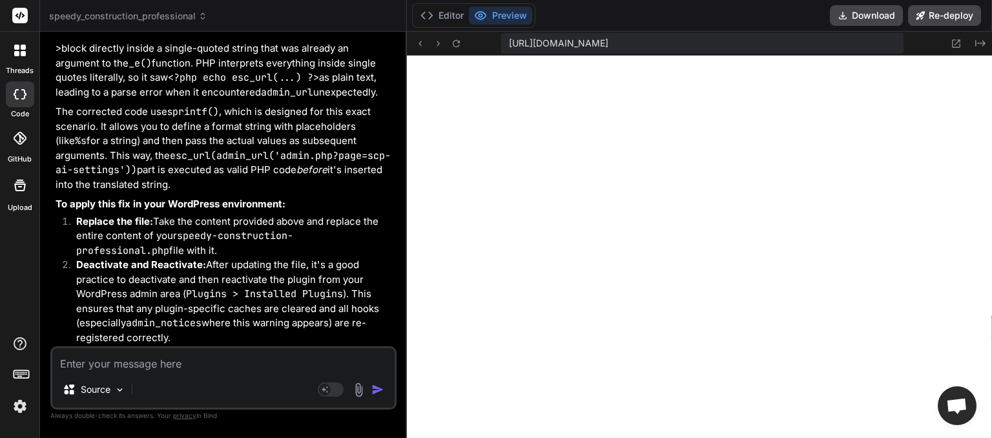
scroll to position [14263, 0]
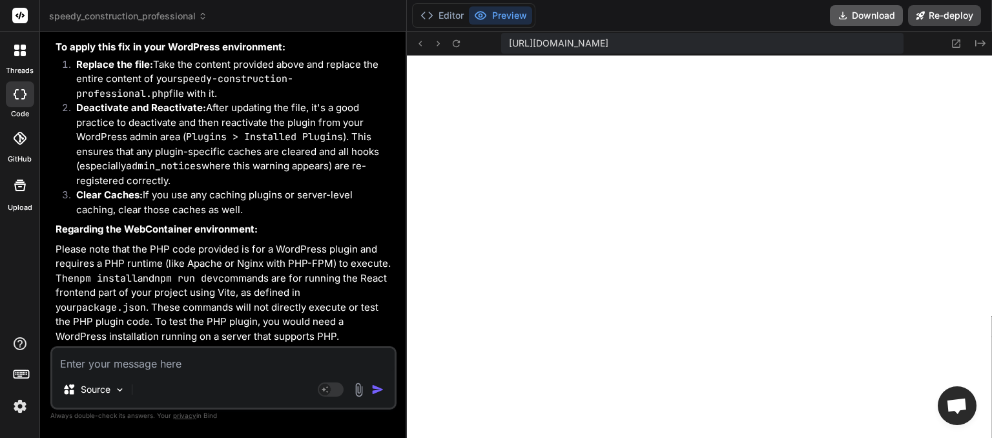
click at [869, 11] on button "Download" at bounding box center [866, 15] width 73 height 21
click at [123, 367] on textarea at bounding box center [223, 359] width 342 height 23
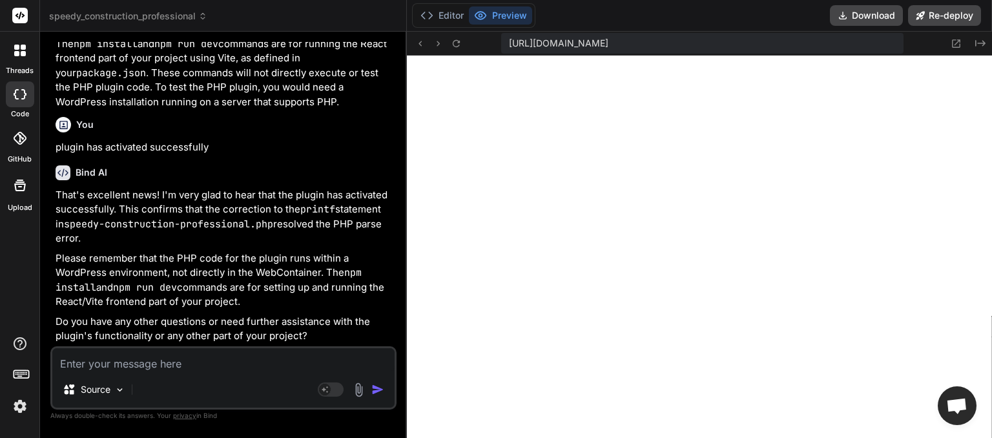
scroll to position [14496, 0]
paste textarea "[[DATE] 02:03:38 UTC] SCP: speedy-construction-professional.php loaded. Version…"
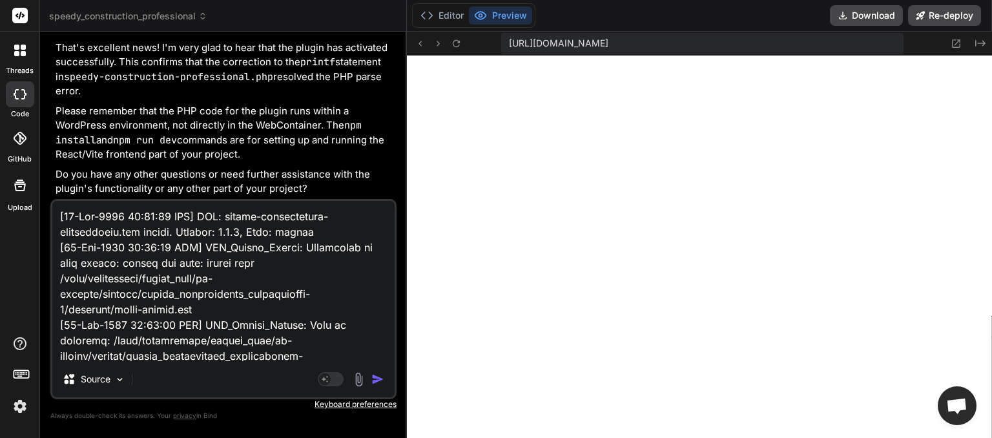
scroll to position [10171, 0]
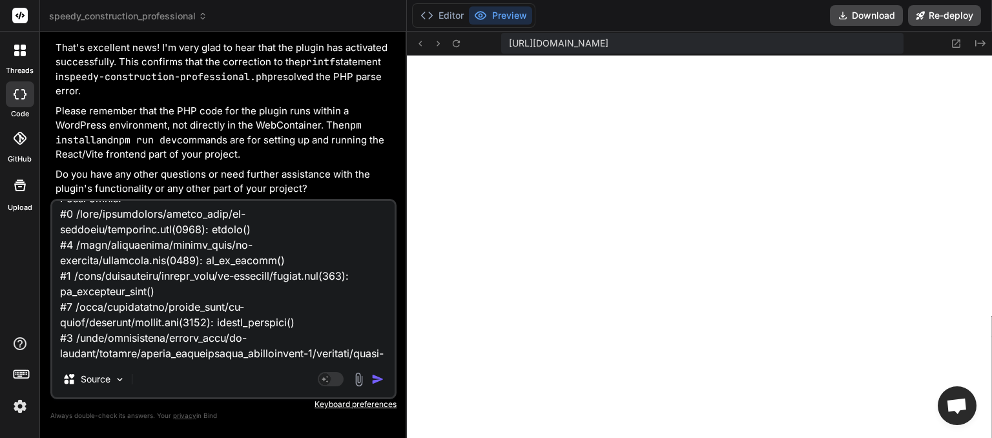
click at [375, 378] on img "button" at bounding box center [377, 379] width 13 height 13
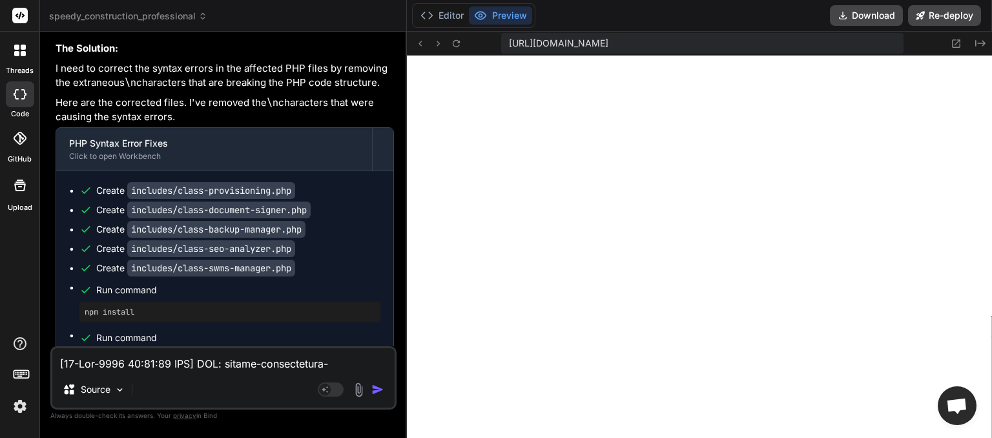
scroll to position [22422, 0]
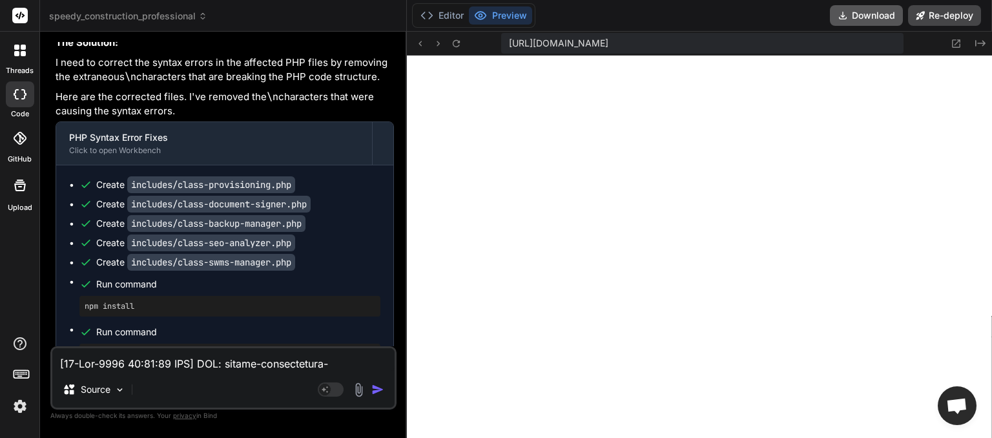
click at [878, 12] on button "Download" at bounding box center [866, 15] width 73 height 21
paste textarea "8:17 UTC] SCP: speedy-construction-professional.php loaded. Version: 1.3.2, Mod…"
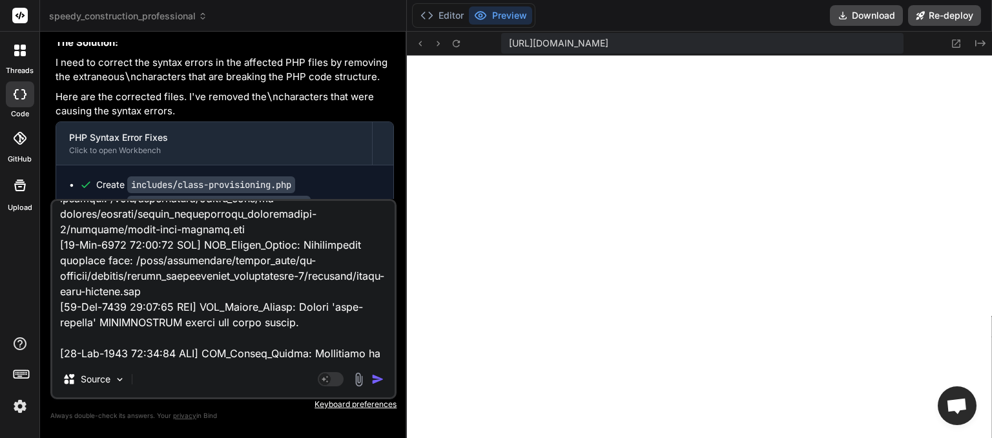
click at [375, 377] on img "button" at bounding box center [377, 379] width 13 height 13
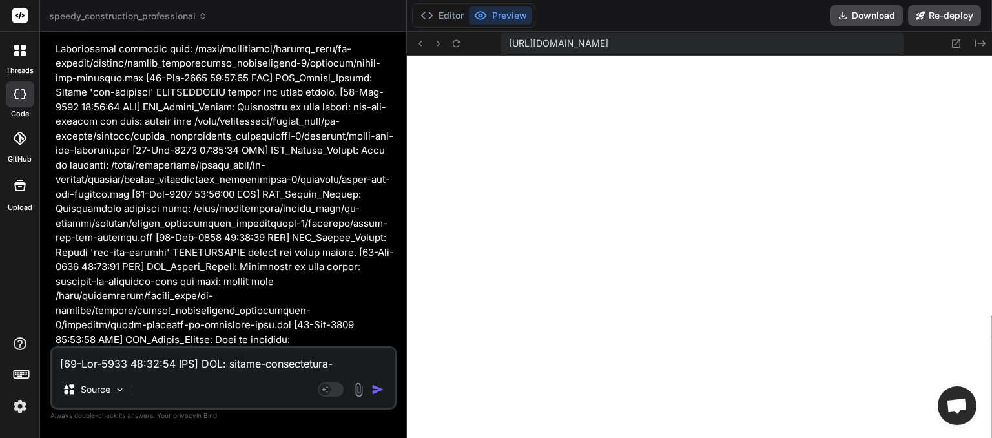
scroll to position [39777, 0]
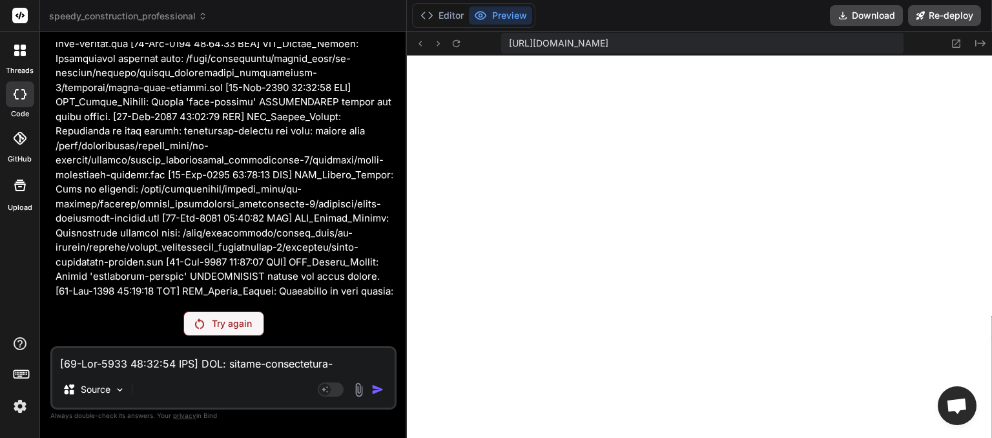
click at [213, 316] on div "Try again" at bounding box center [223, 323] width 81 height 25
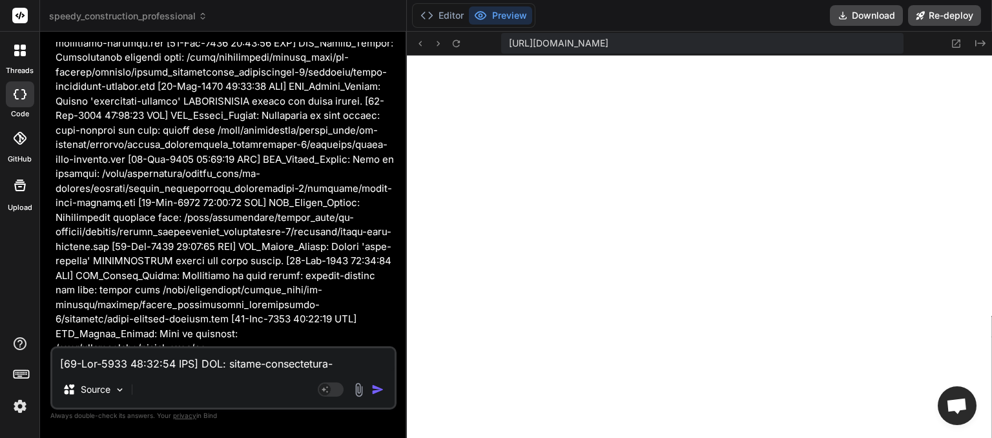
scroll to position [40323, 0]
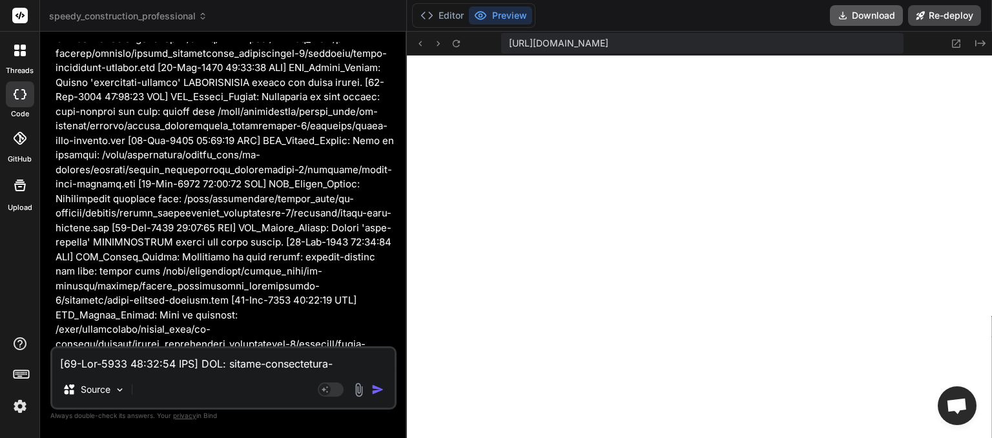
click at [871, 16] on button "Download" at bounding box center [866, 15] width 73 height 21
paste textarea "24:20 UTC] SCP: speedy-construction-professional.php loaded. Version: 1.3.2, Mo…"
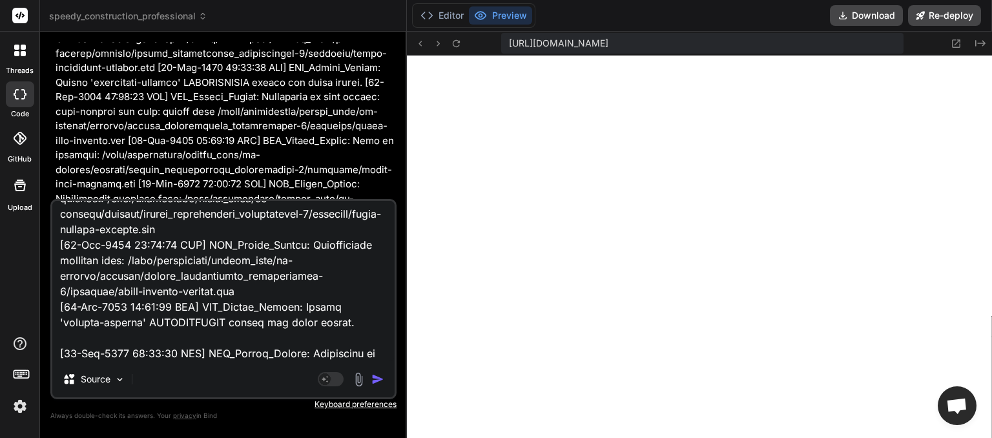
click at [378, 382] on img "button" at bounding box center [377, 379] width 13 height 13
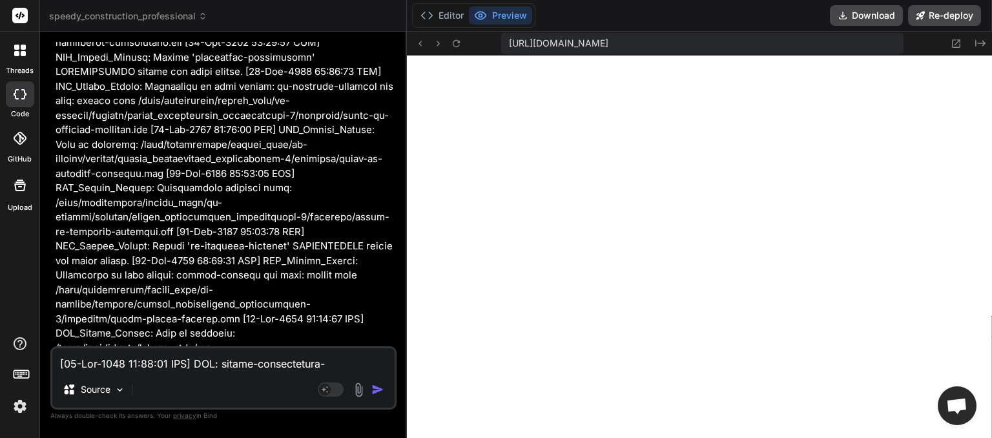
scroll to position [54971, 0]
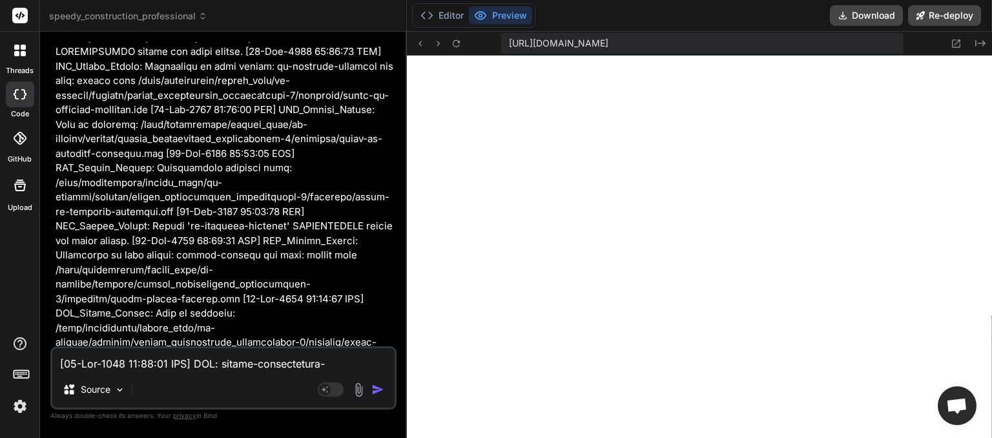
click at [99, 362] on textarea at bounding box center [223, 359] width 342 height 23
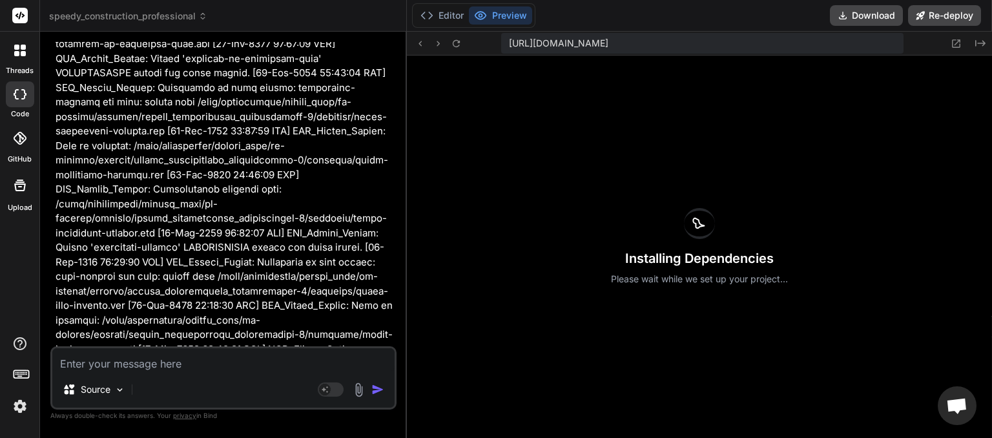
scroll to position [56025, 0]
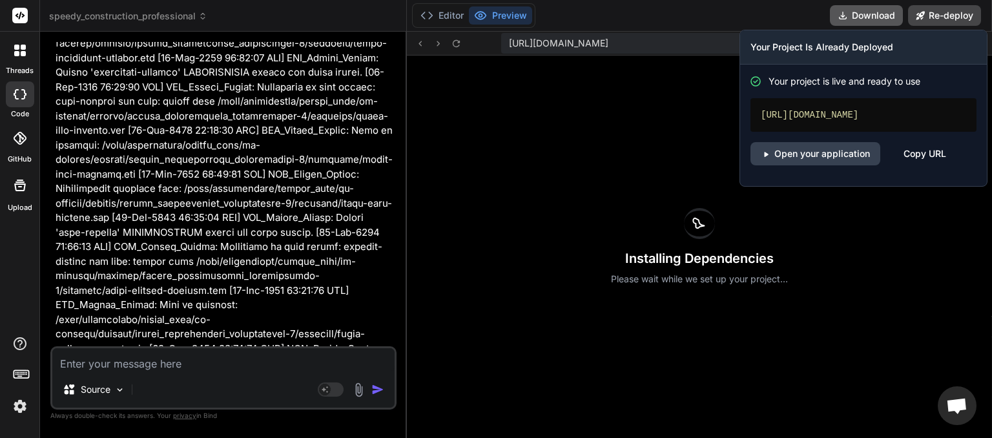
click at [864, 16] on button "Download" at bounding box center [866, 15] width 73 height 21
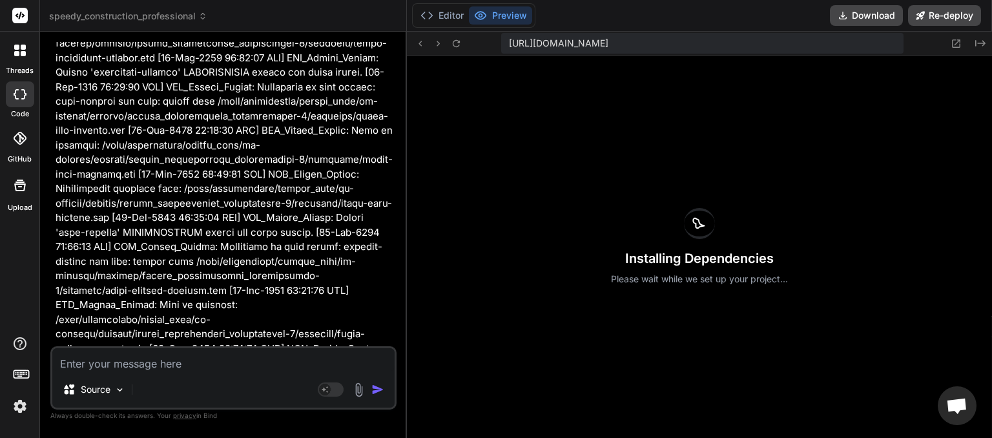
paste textarea "dashboard: PHP Error: syntax error, unexpected token "include" in /home/myinspe…"
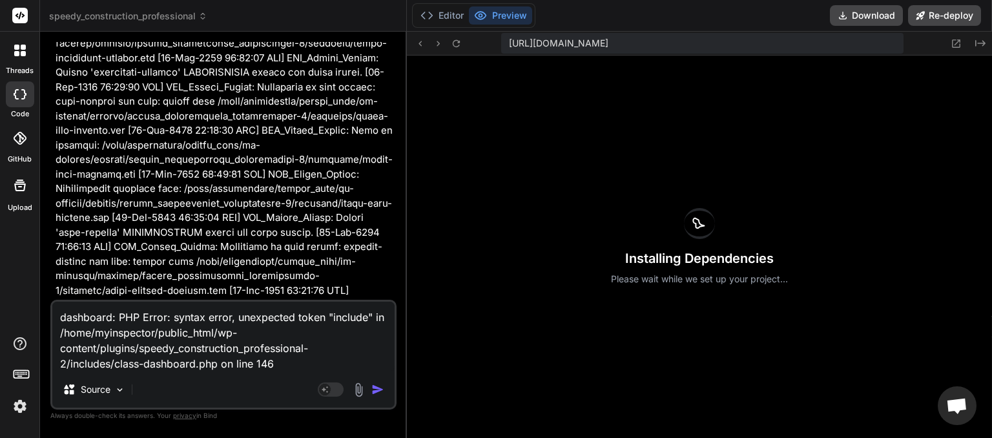
click at [382, 388] on img "button" at bounding box center [377, 389] width 13 height 13
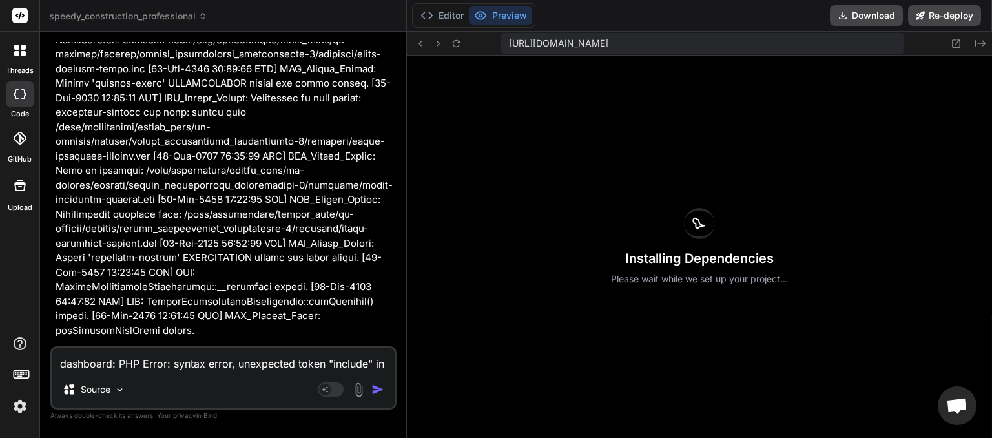
scroll to position [56628, 0]
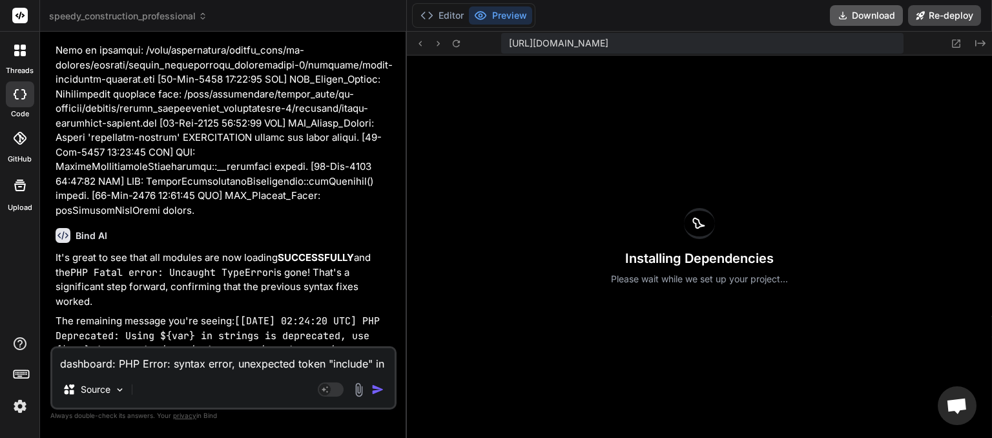
click at [871, 15] on button "Download" at bounding box center [866, 15] width 73 height 21
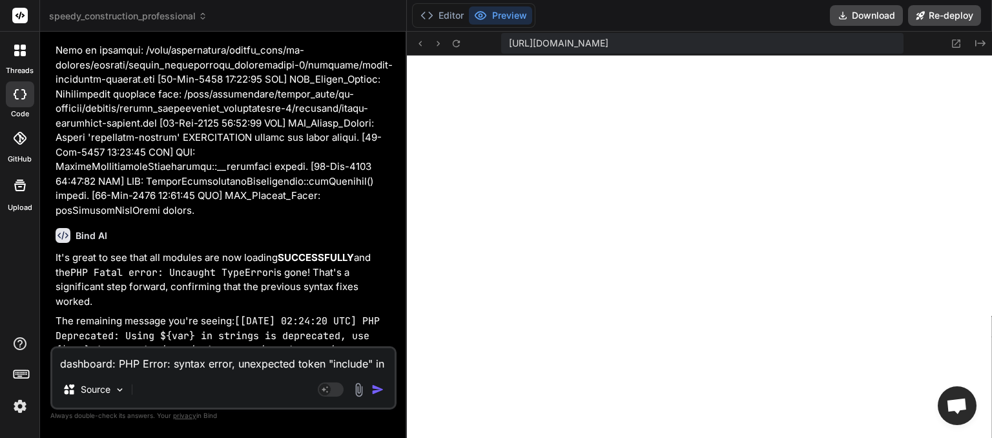
scroll to position [1054, 0]
click at [859, 12] on button "Download" at bounding box center [866, 15] width 73 height 21
click at [138, 363] on textarea "dashboard: PHP Error: syntax error, unexpected token "include" in /home/myinspe…" at bounding box center [223, 359] width 342 height 23
paste textarea "[[DATE] 02:25:51 UTC] SCP: speedy-construction-professional.php loaded. Version…"
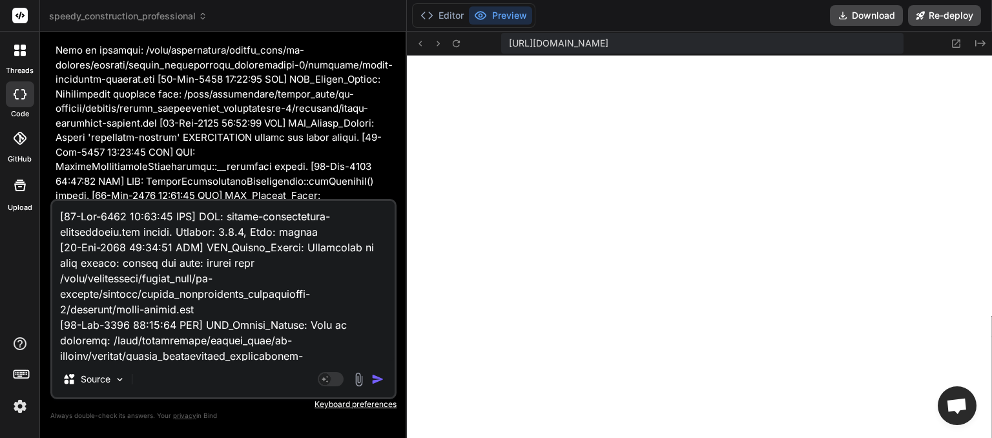
scroll to position [293957, 0]
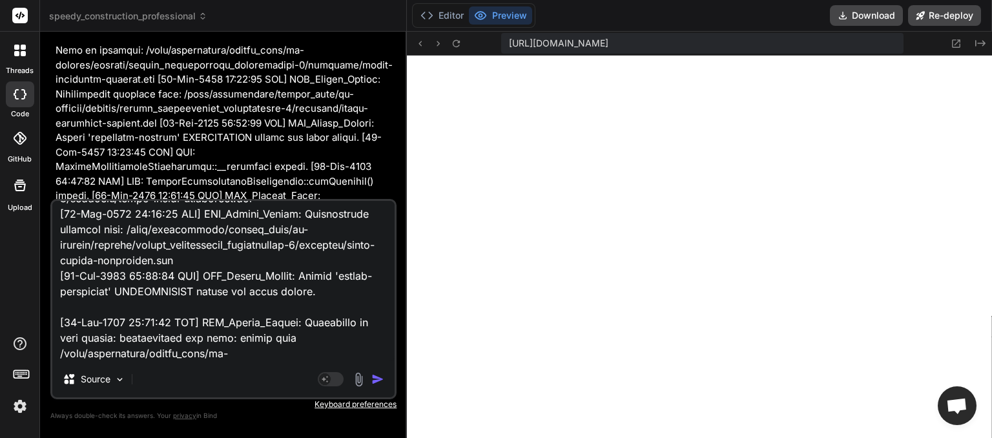
click at [379, 378] on img "button" at bounding box center [377, 379] width 13 height 13
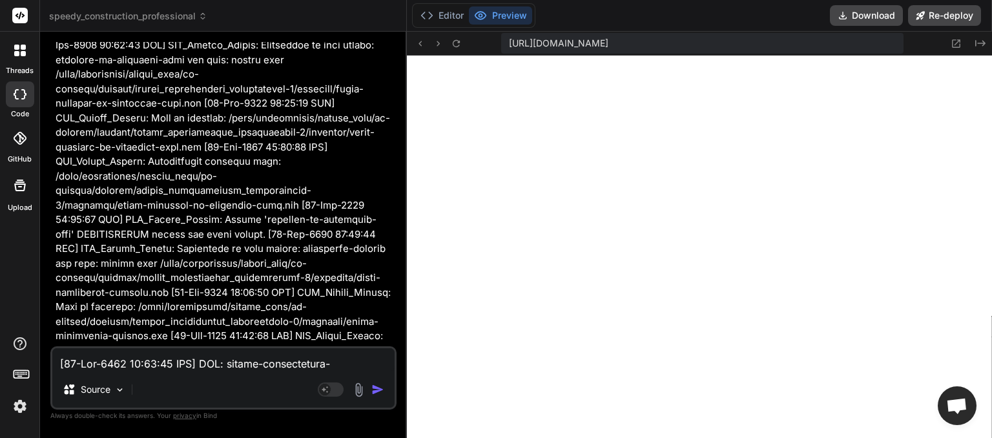
scroll to position [255169, 0]
